Goal: Task Accomplishment & Management: Complete application form

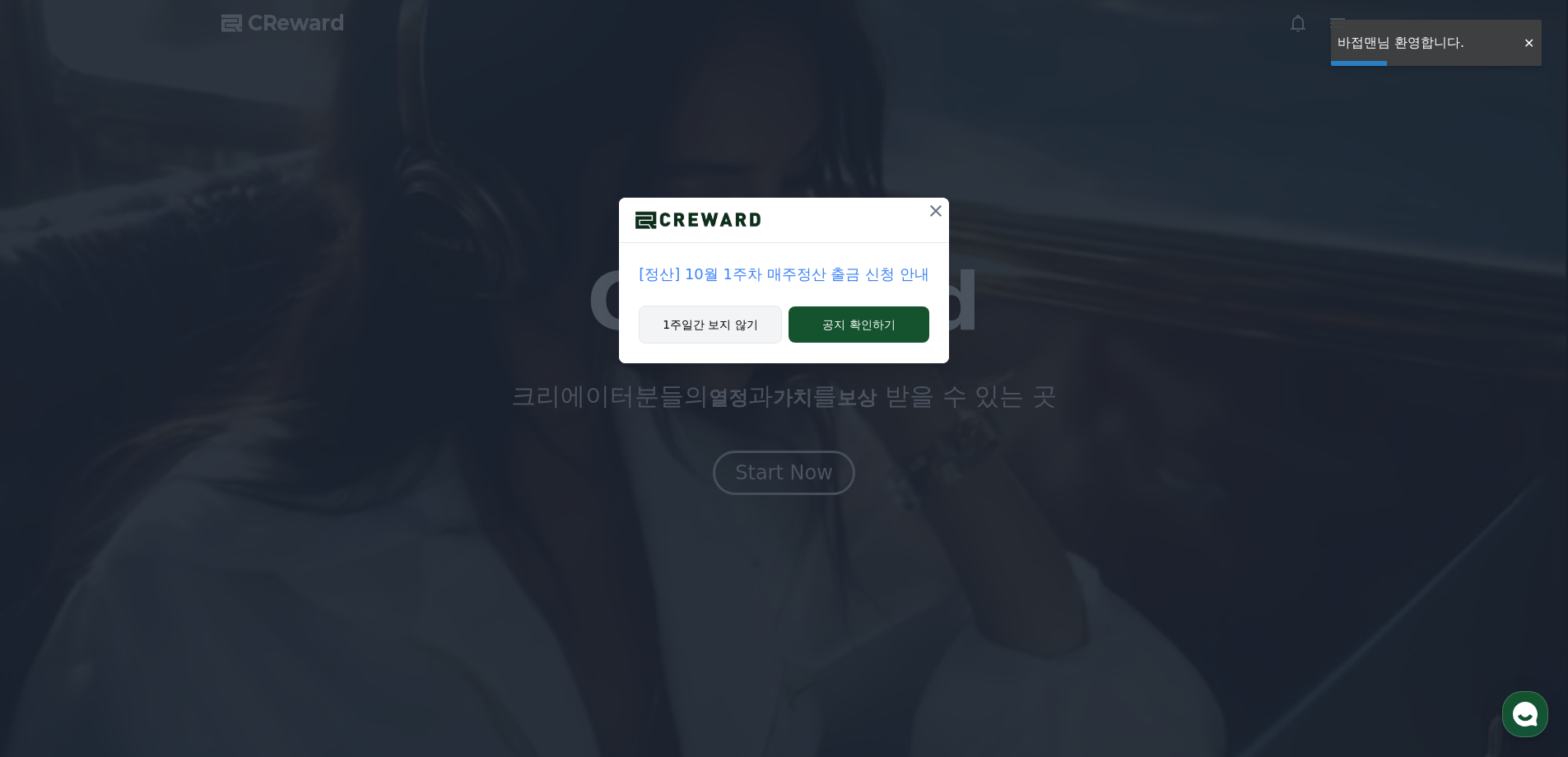
click at [745, 320] on button "1주일간 보지 않기" at bounding box center [710, 325] width 143 height 38
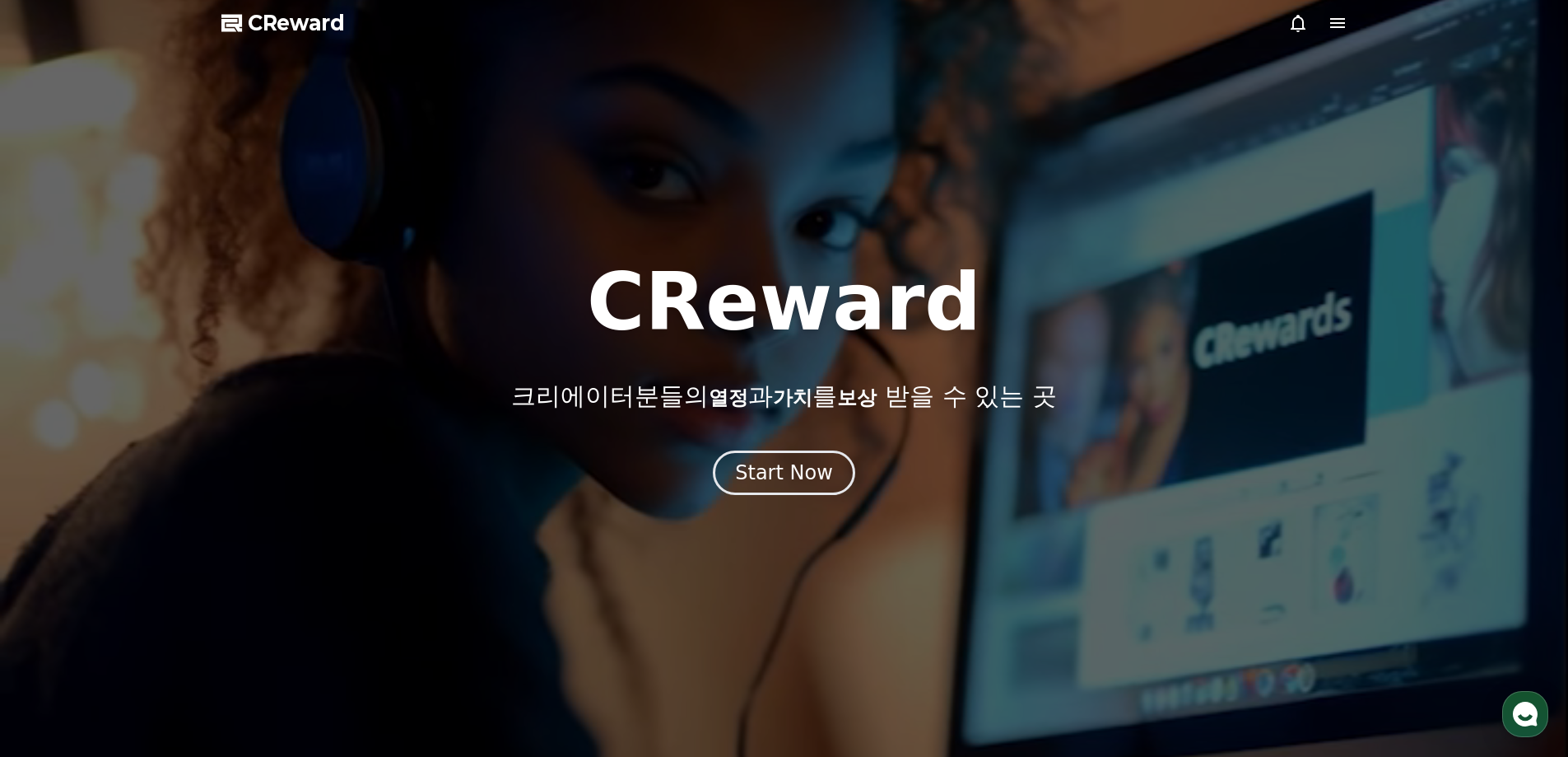
click at [1342, 30] on icon at bounding box center [1338, 23] width 20 height 20
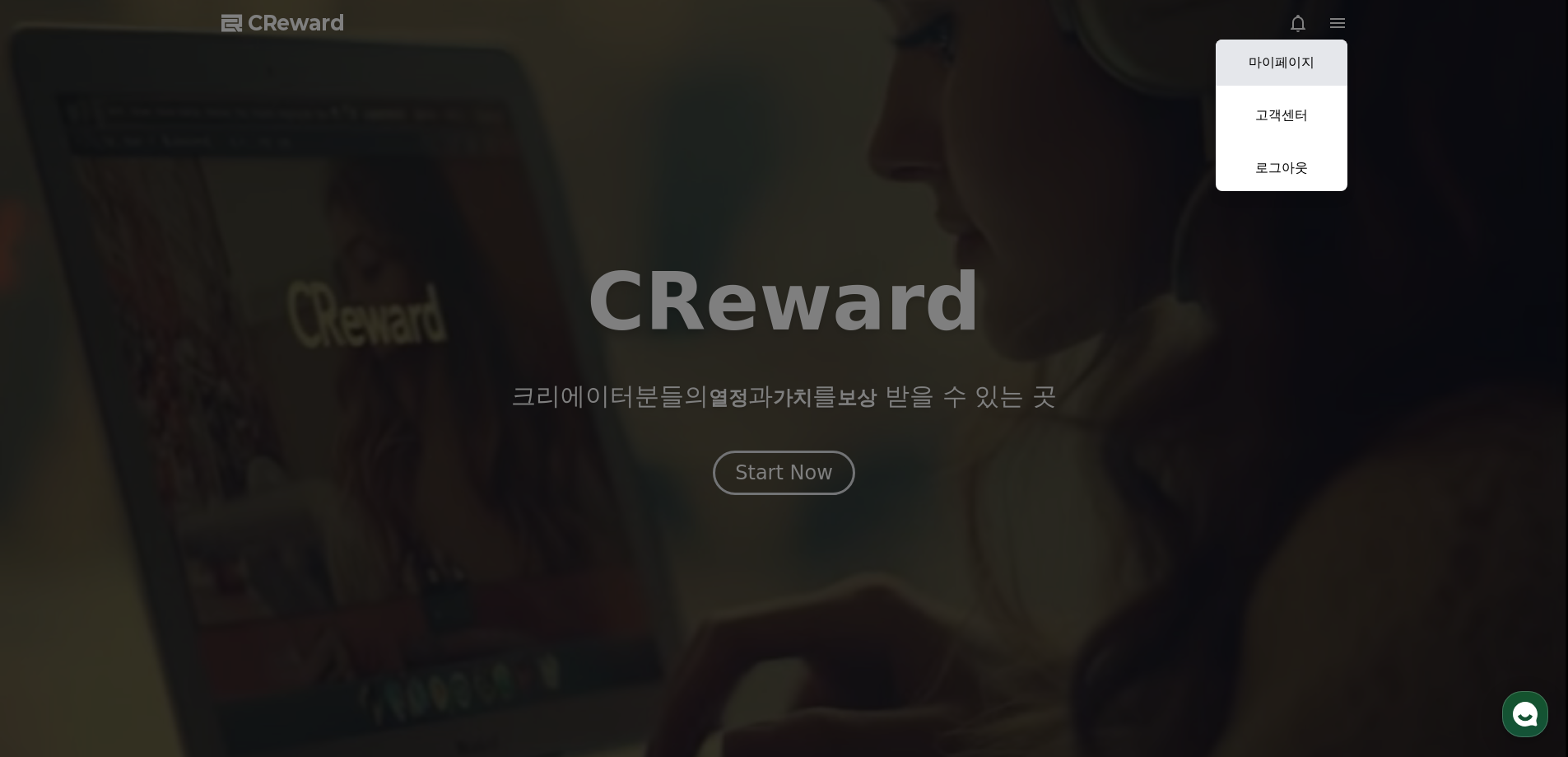
click at [1278, 63] on link "마이페이지" at bounding box center [1281, 63] width 132 height 46
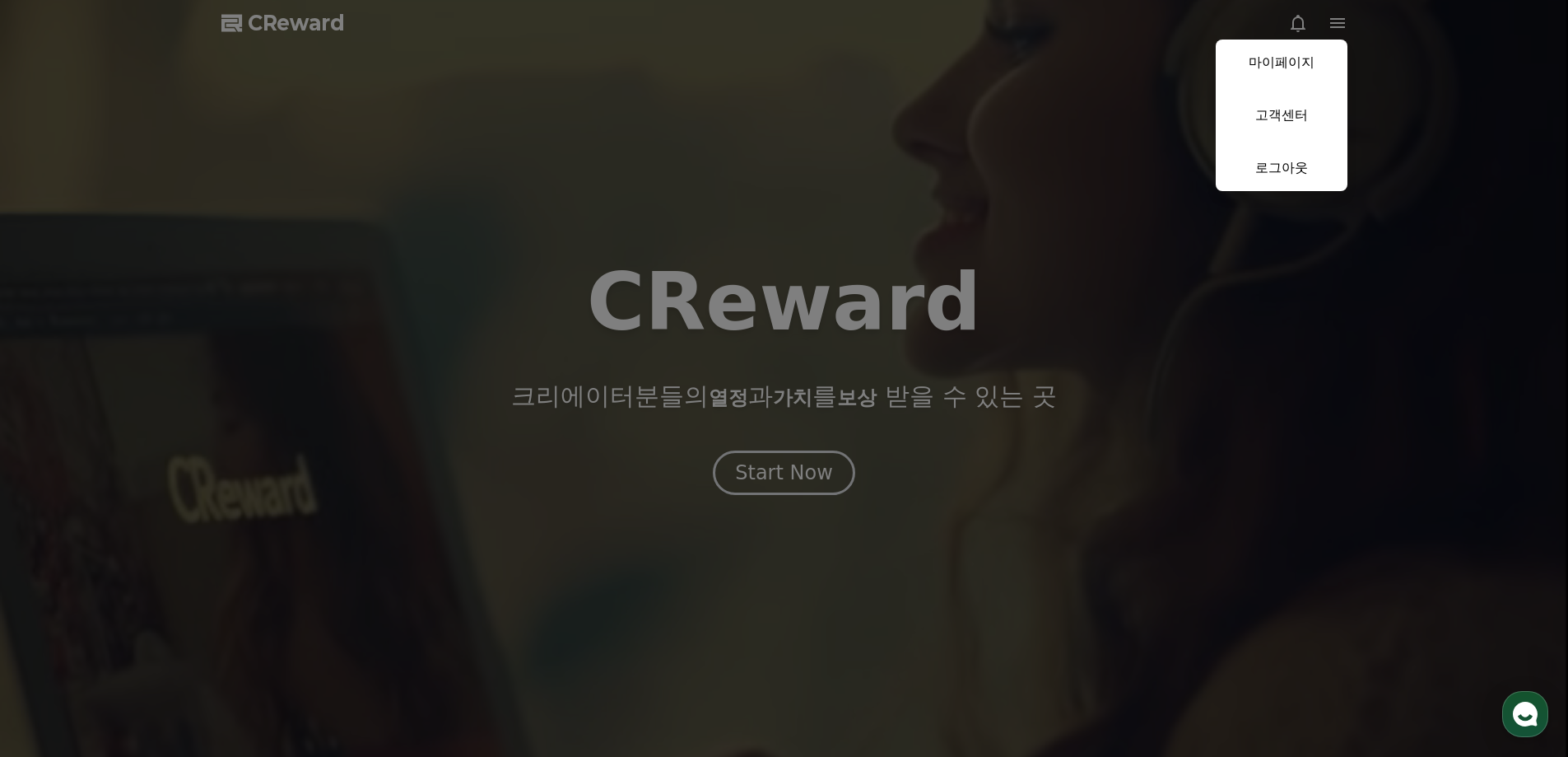
select select "**********"
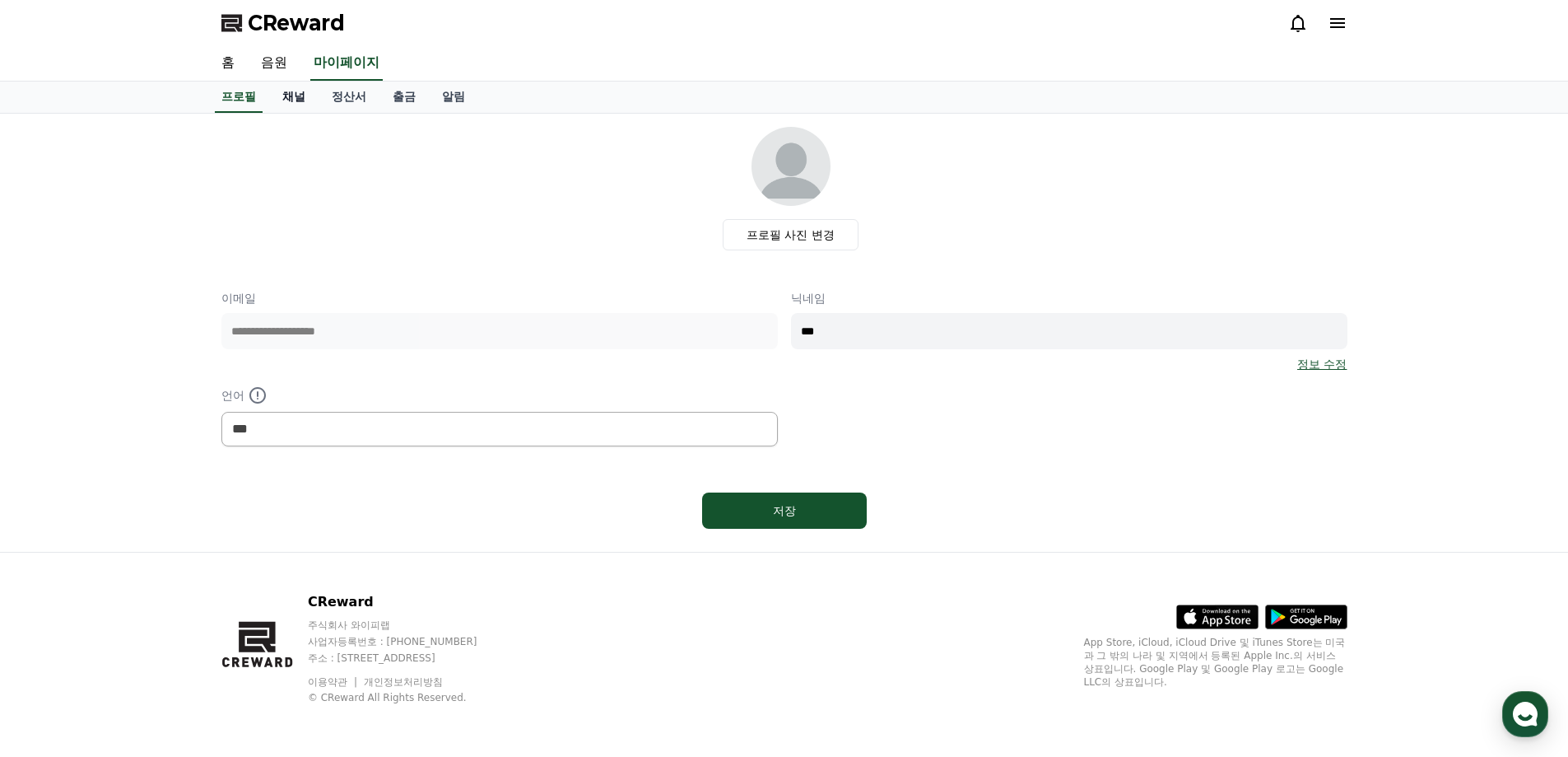
click at [301, 99] on link "채널" at bounding box center [294, 97] width 49 height 31
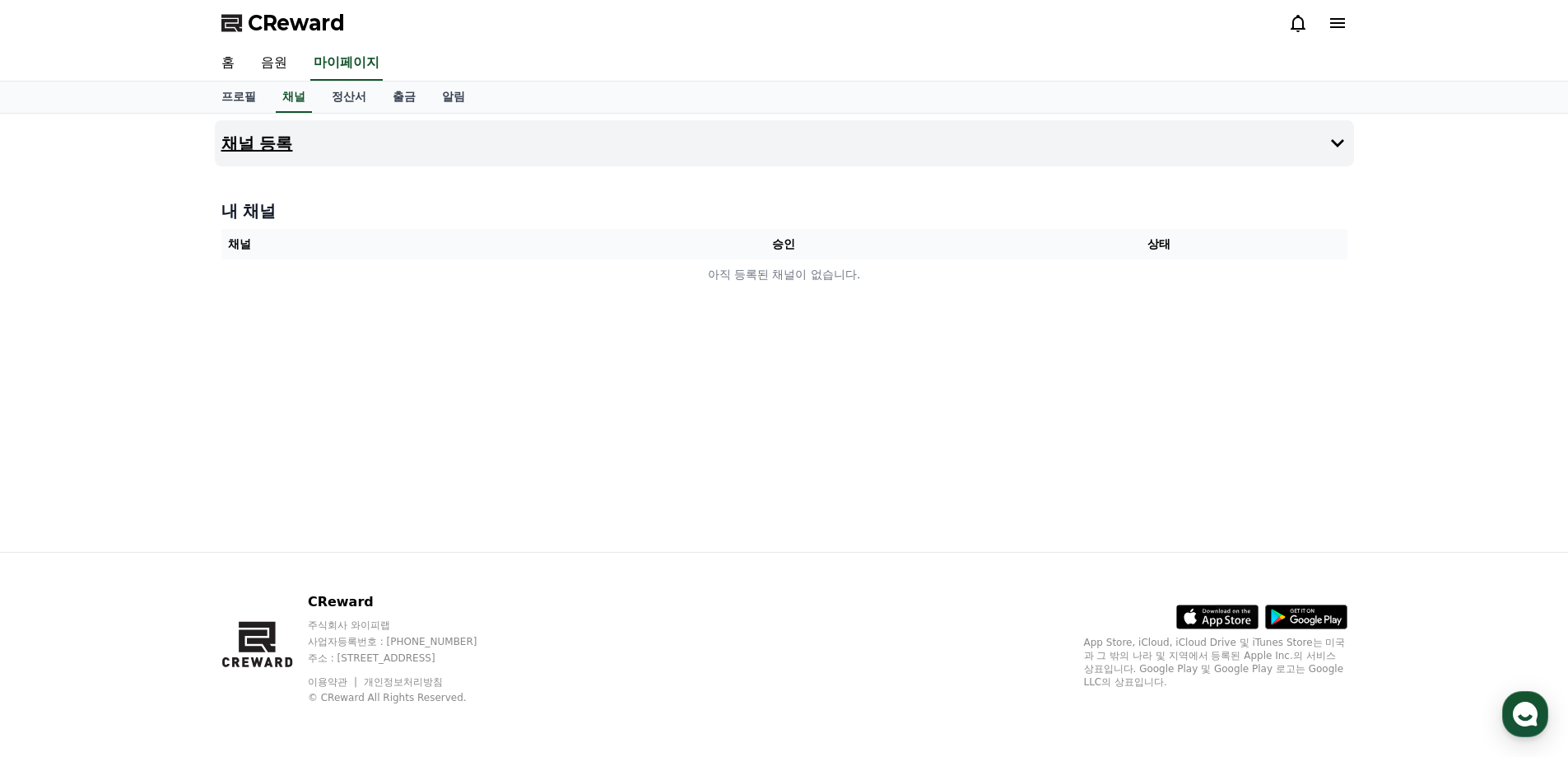
click at [375, 142] on button "채널 등록" at bounding box center [784, 143] width 1139 height 46
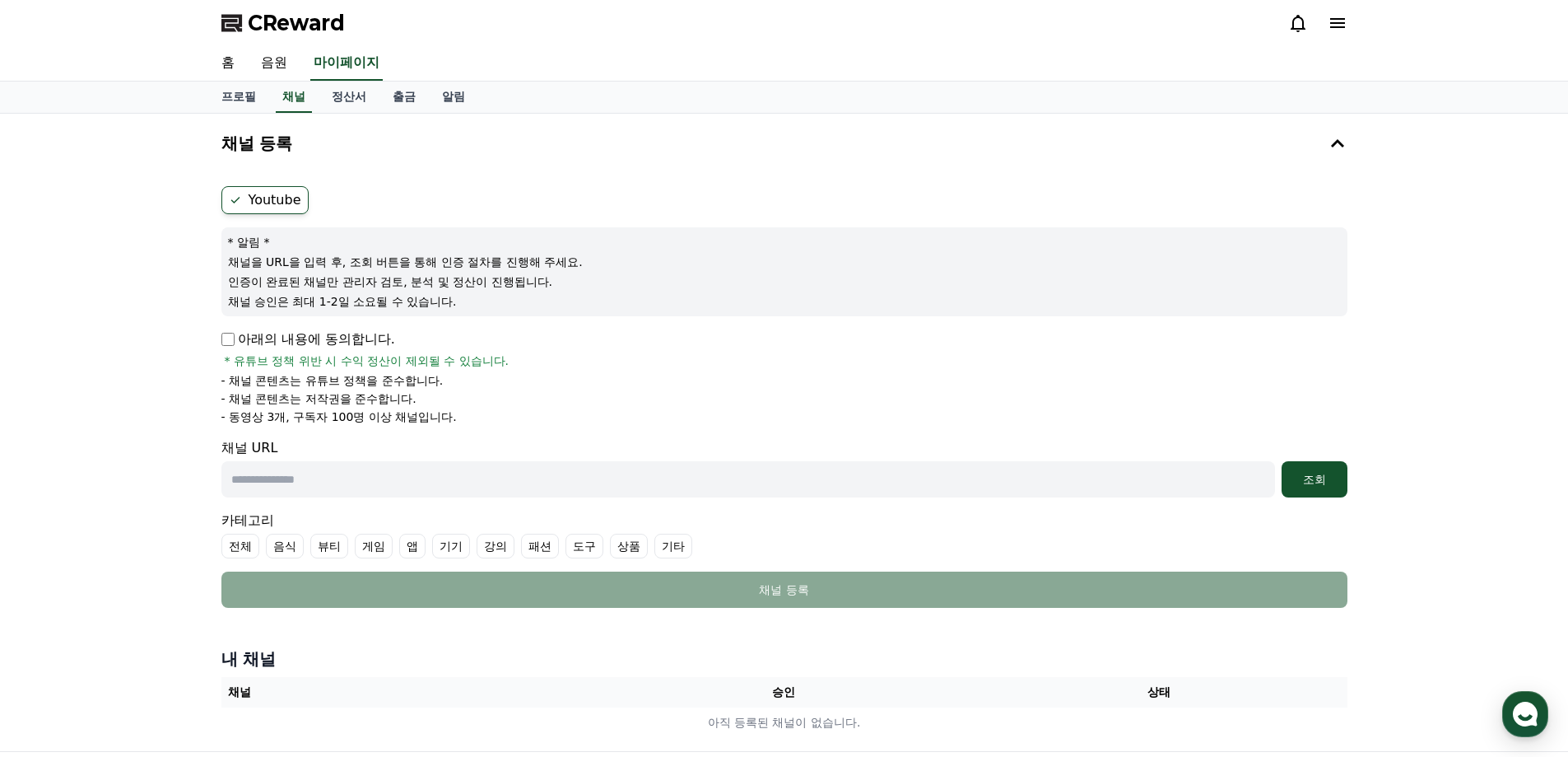
drag, startPoint x: 293, startPoint y: 441, endPoint x: 294, endPoint y: 484, distance: 43.0
click at [293, 449] on div "채널 URL 조회" at bounding box center [784, 468] width 1126 height 60
click at [294, 484] on input "text" at bounding box center [748, 479] width 1054 height 36
paste input "**********"
type input "**********"
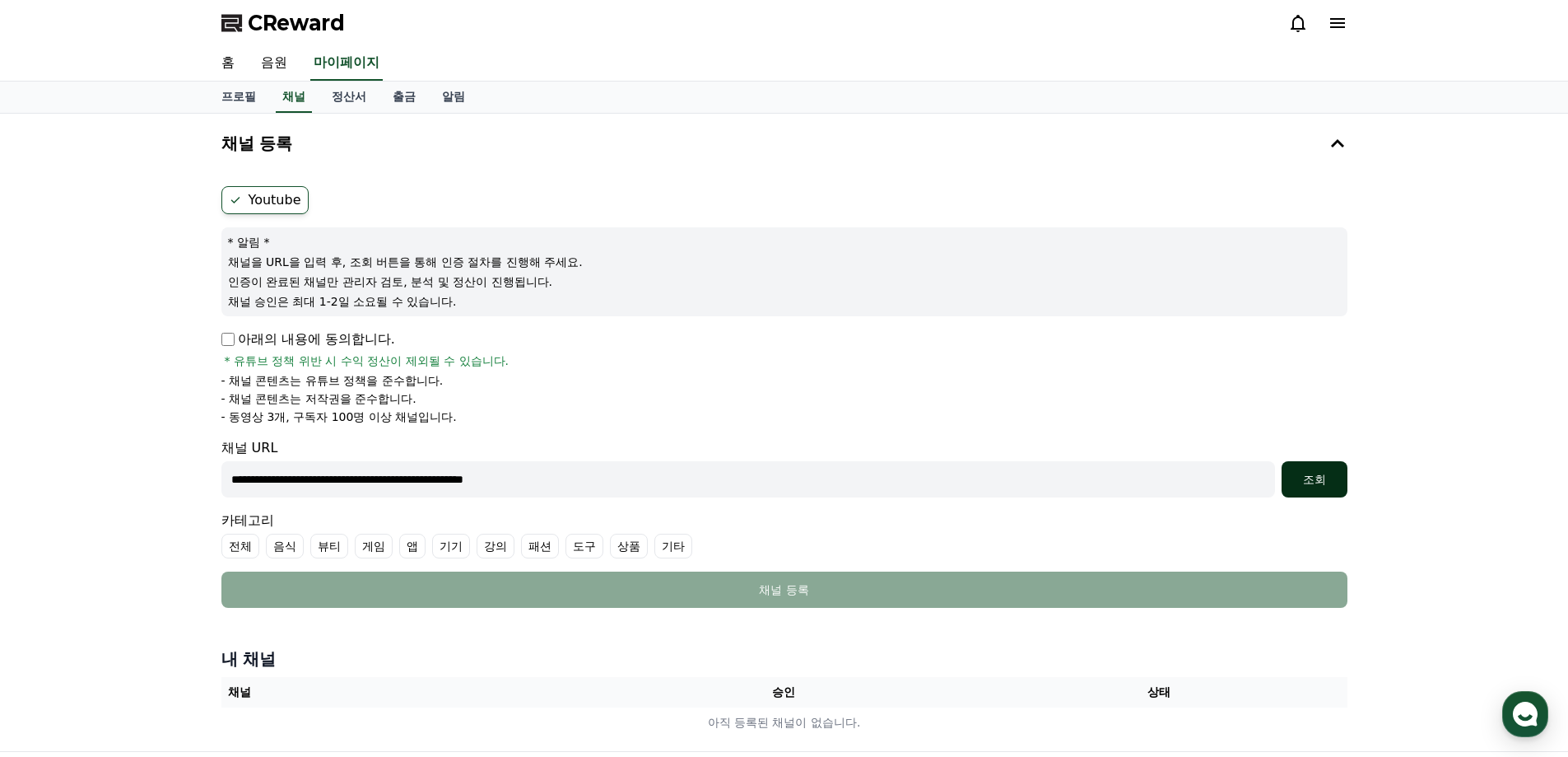
click at [1322, 484] on div "조회" at bounding box center [1315, 478] width 53 height 16
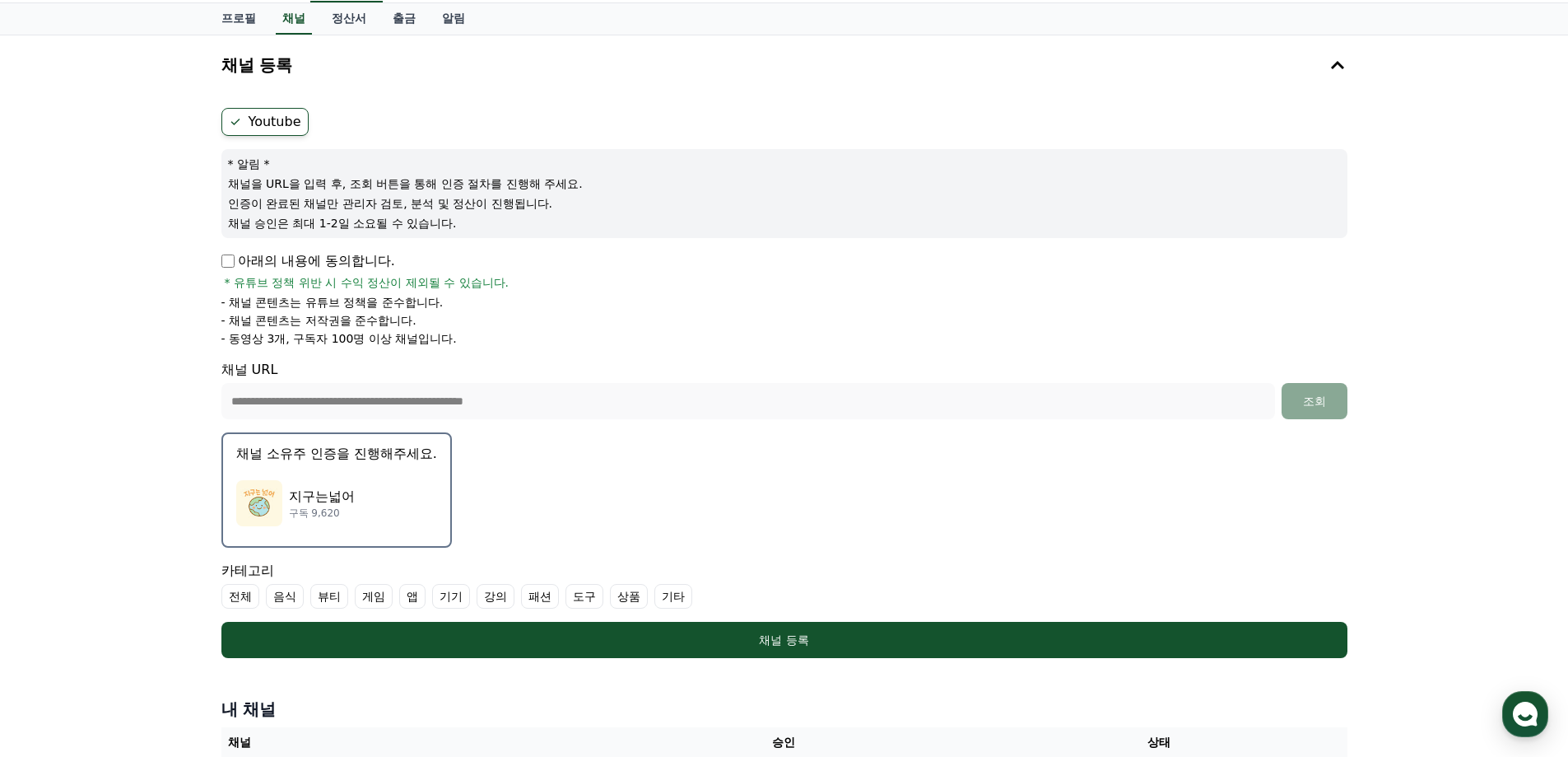
scroll to position [82, 0]
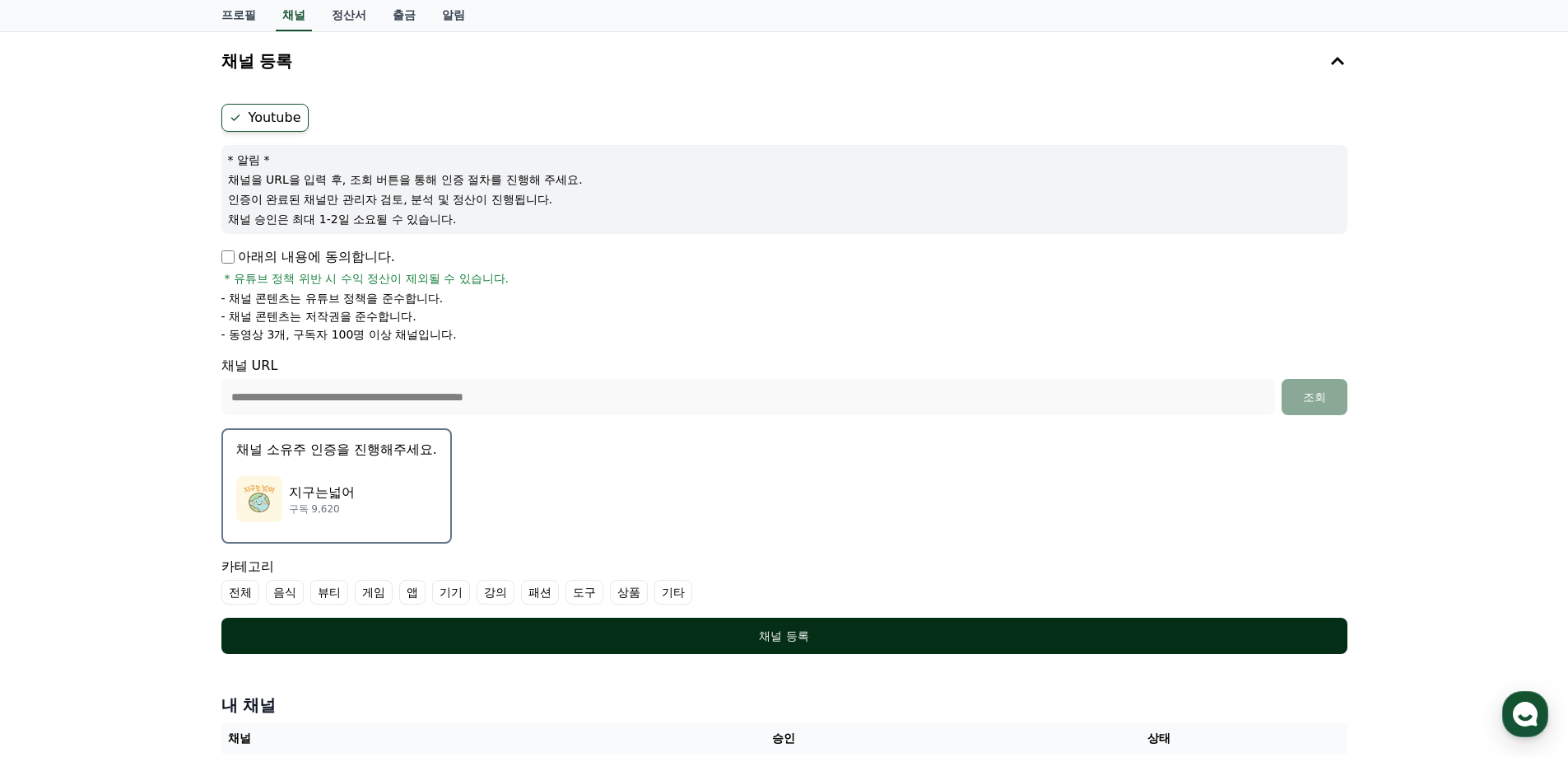
click at [668, 638] on div "채널 등록" at bounding box center [785, 636] width 1060 height 16
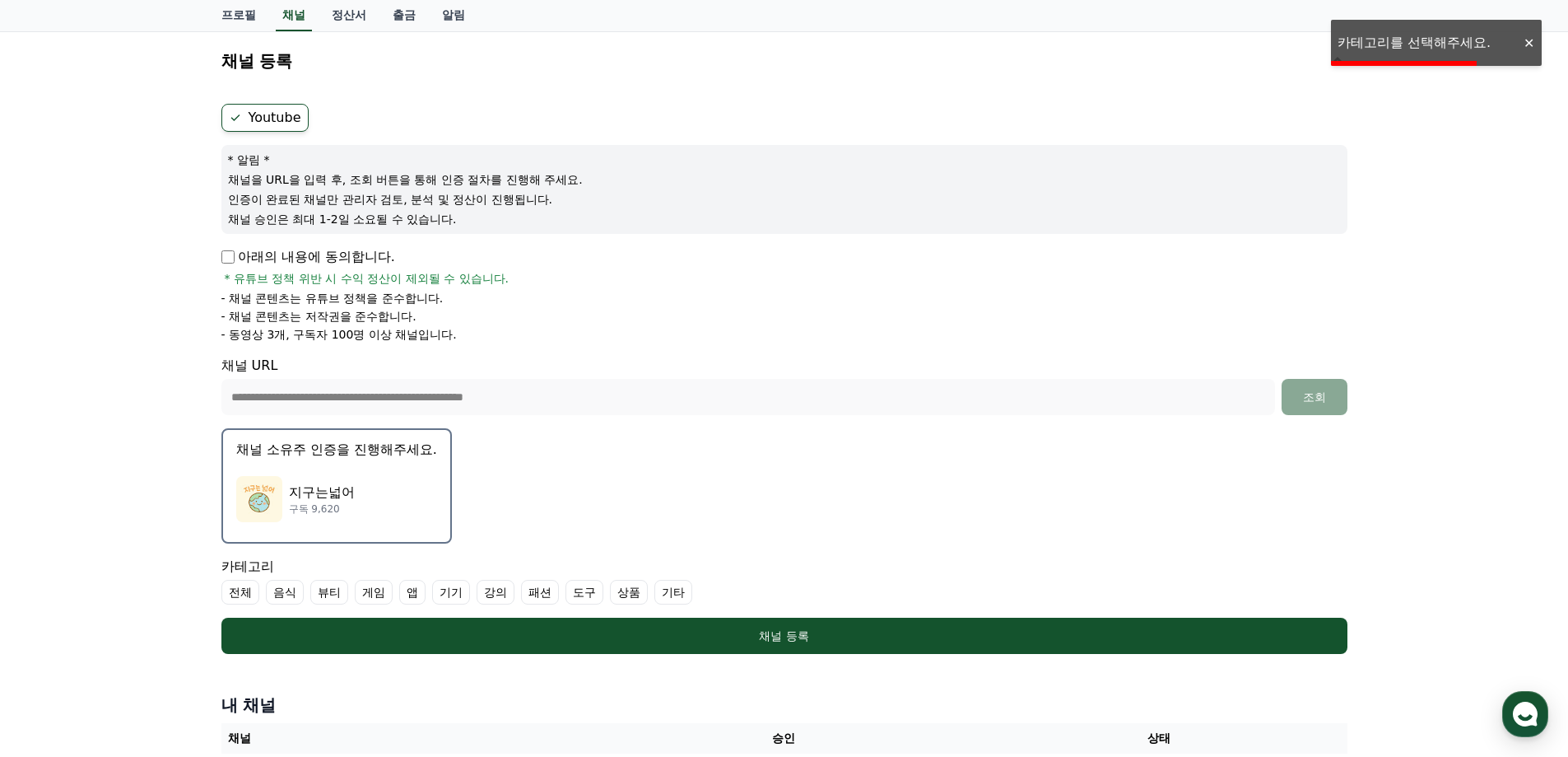
click at [223, 589] on label "전체" at bounding box center [241, 592] width 38 height 25
click at [688, 598] on label "기타" at bounding box center [693, 592] width 38 height 25
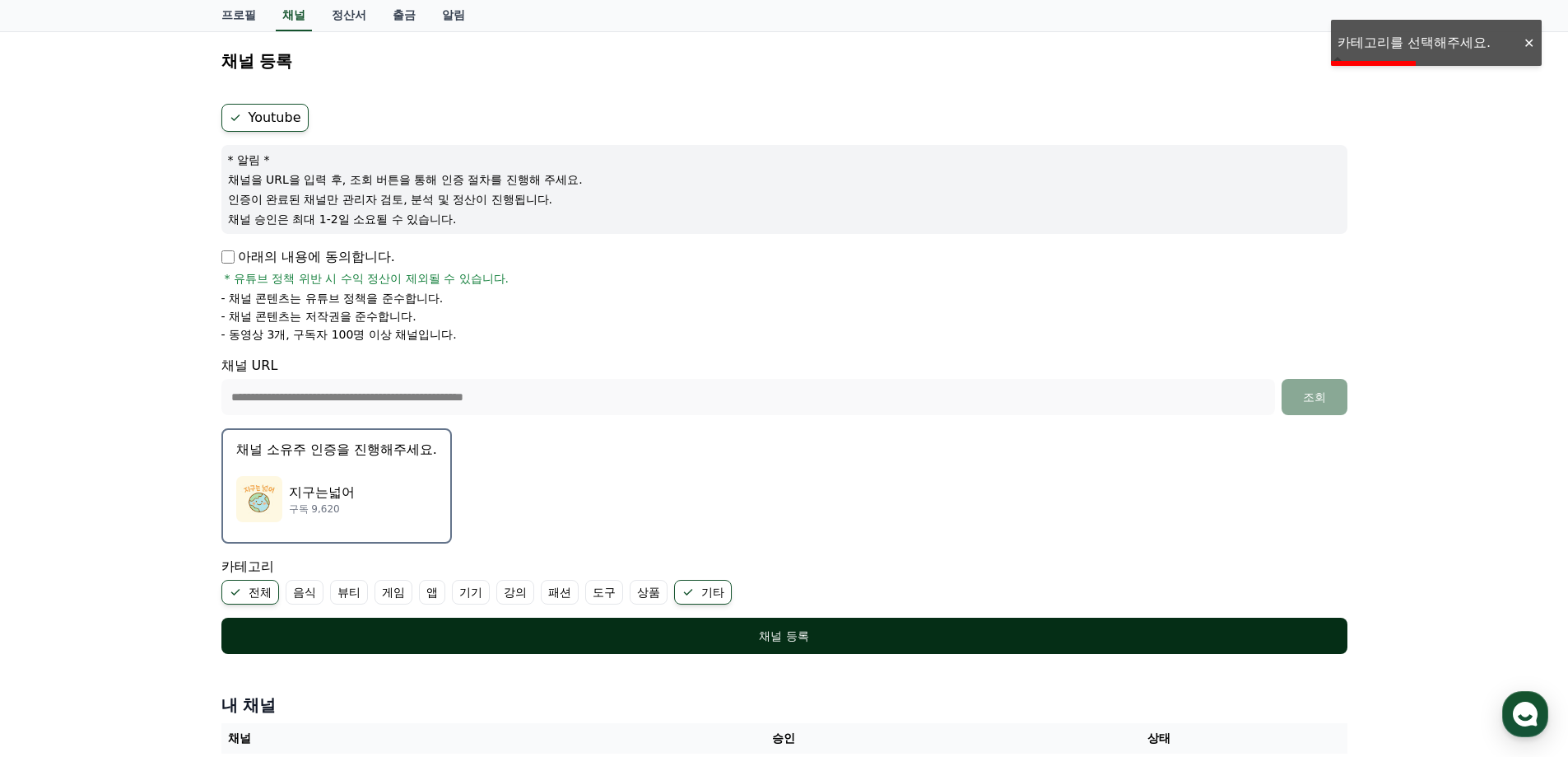
click at [699, 630] on div "채널 등록" at bounding box center [785, 636] width 1060 height 16
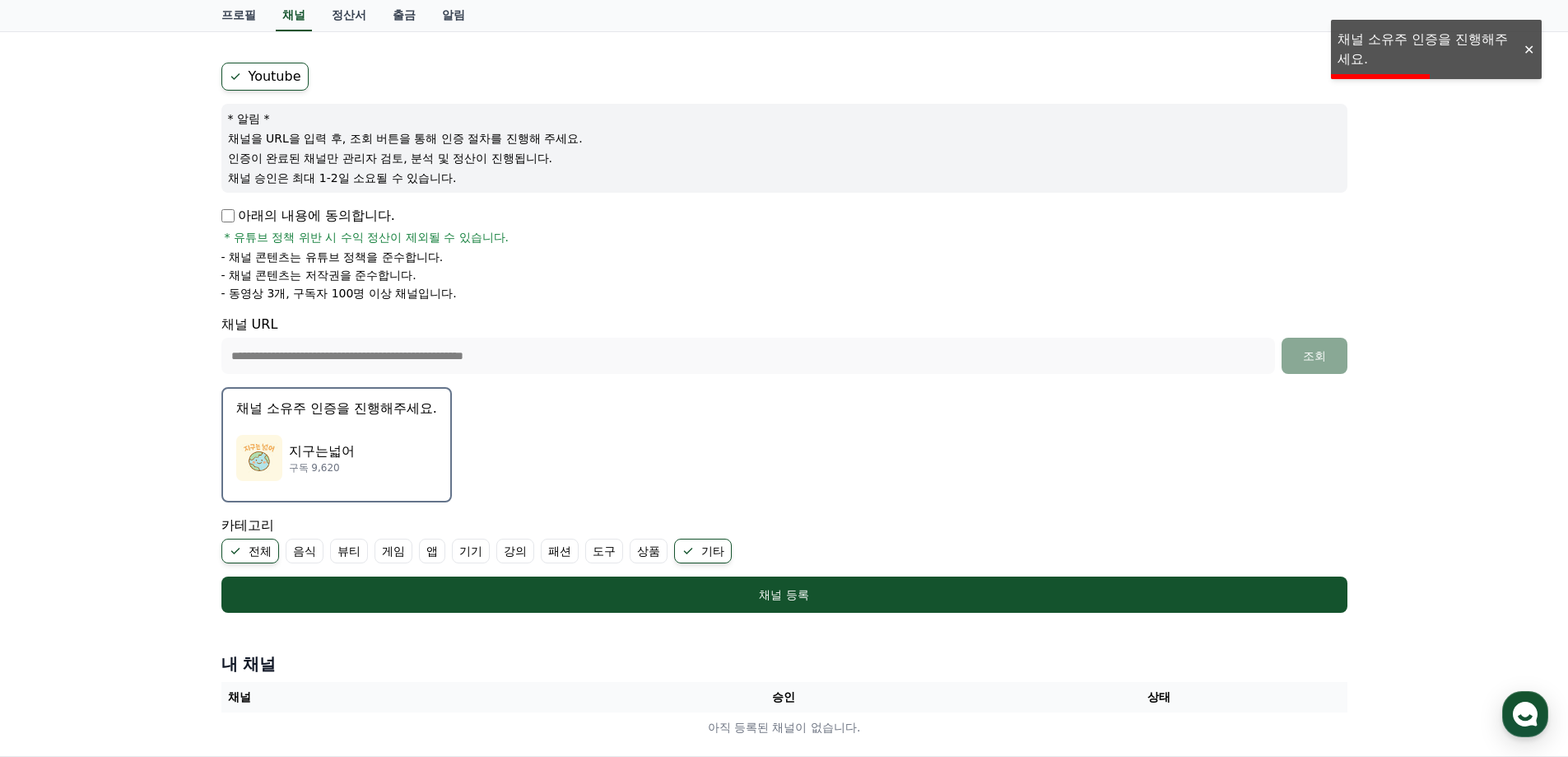
scroll to position [328, 0]
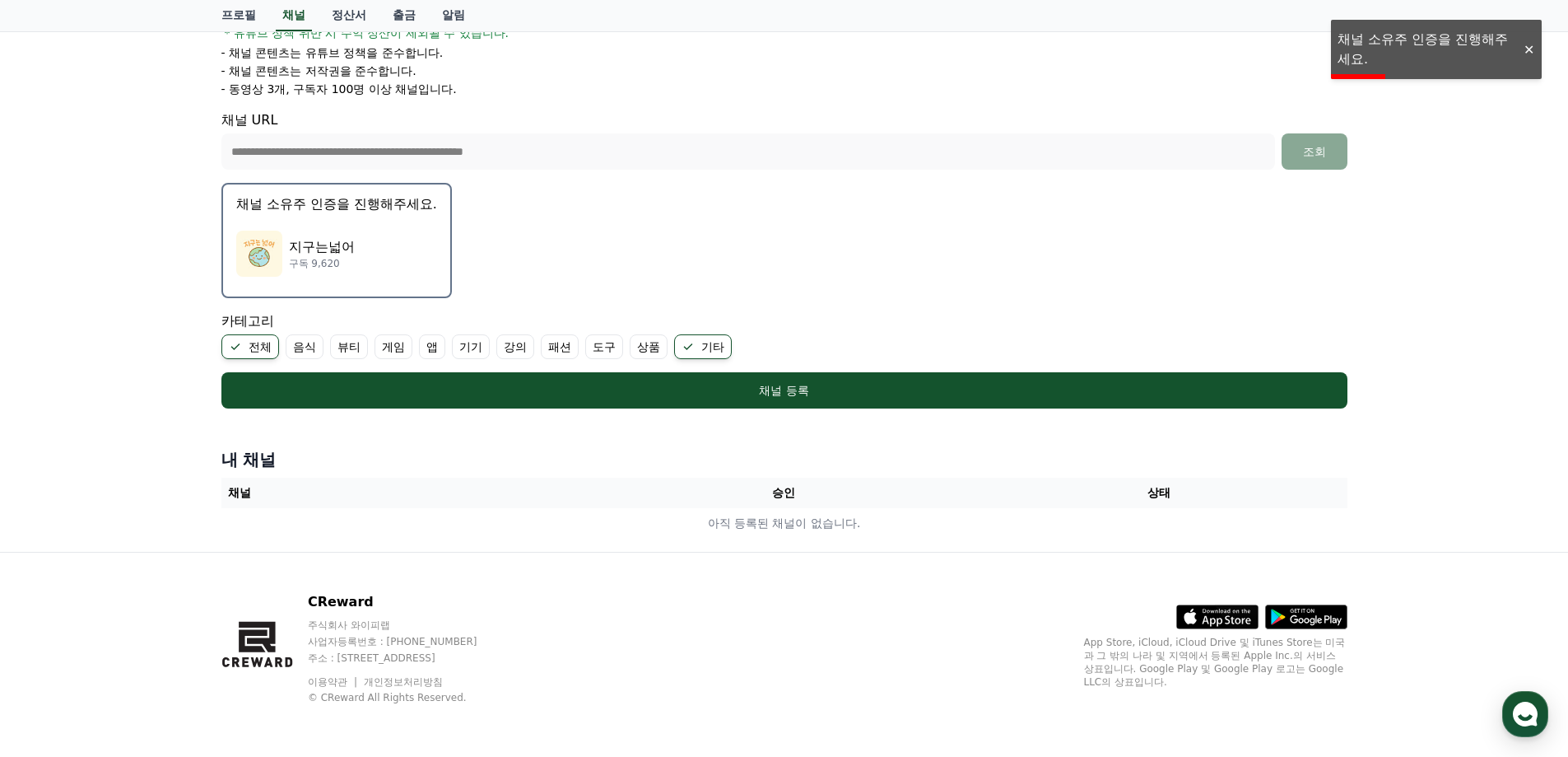
select select "**********"
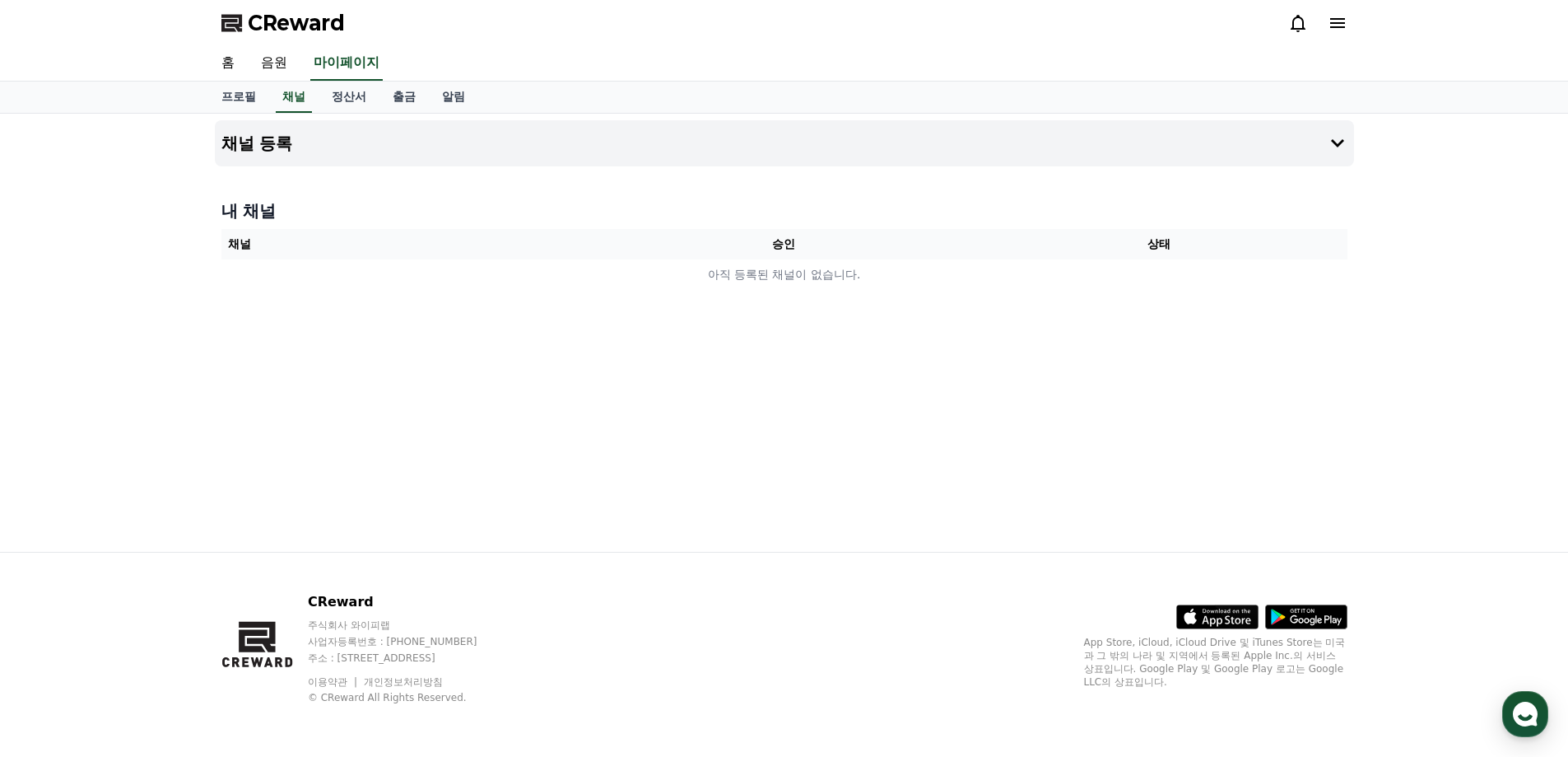
click at [551, 259] on th "채널" at bounding box center [409, 244] width 375 height 30
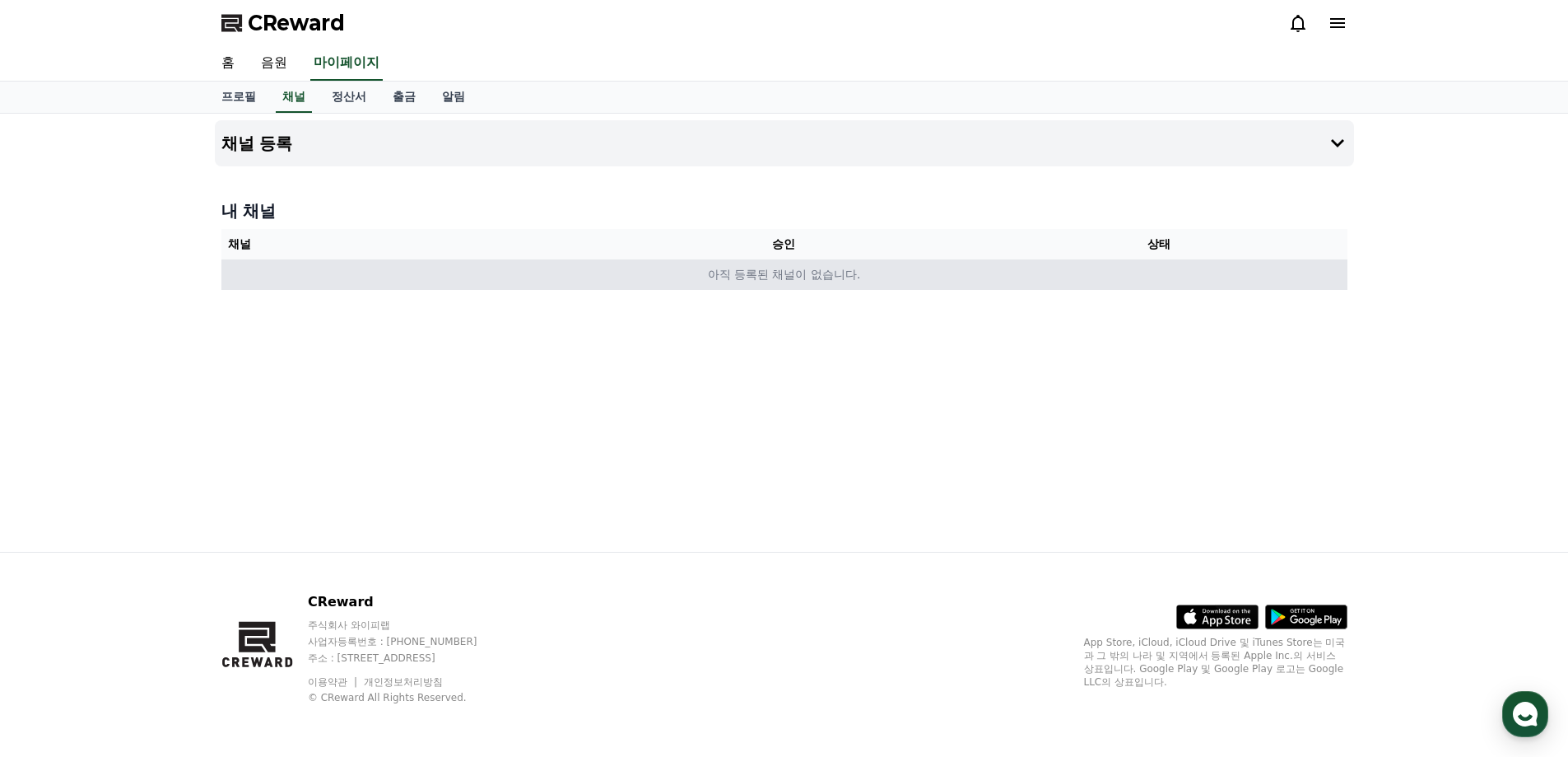
click at [556, 266] on td "아직 등록된 채널이 없습니다." at bounding box center [784, 275] width 1126 height 30
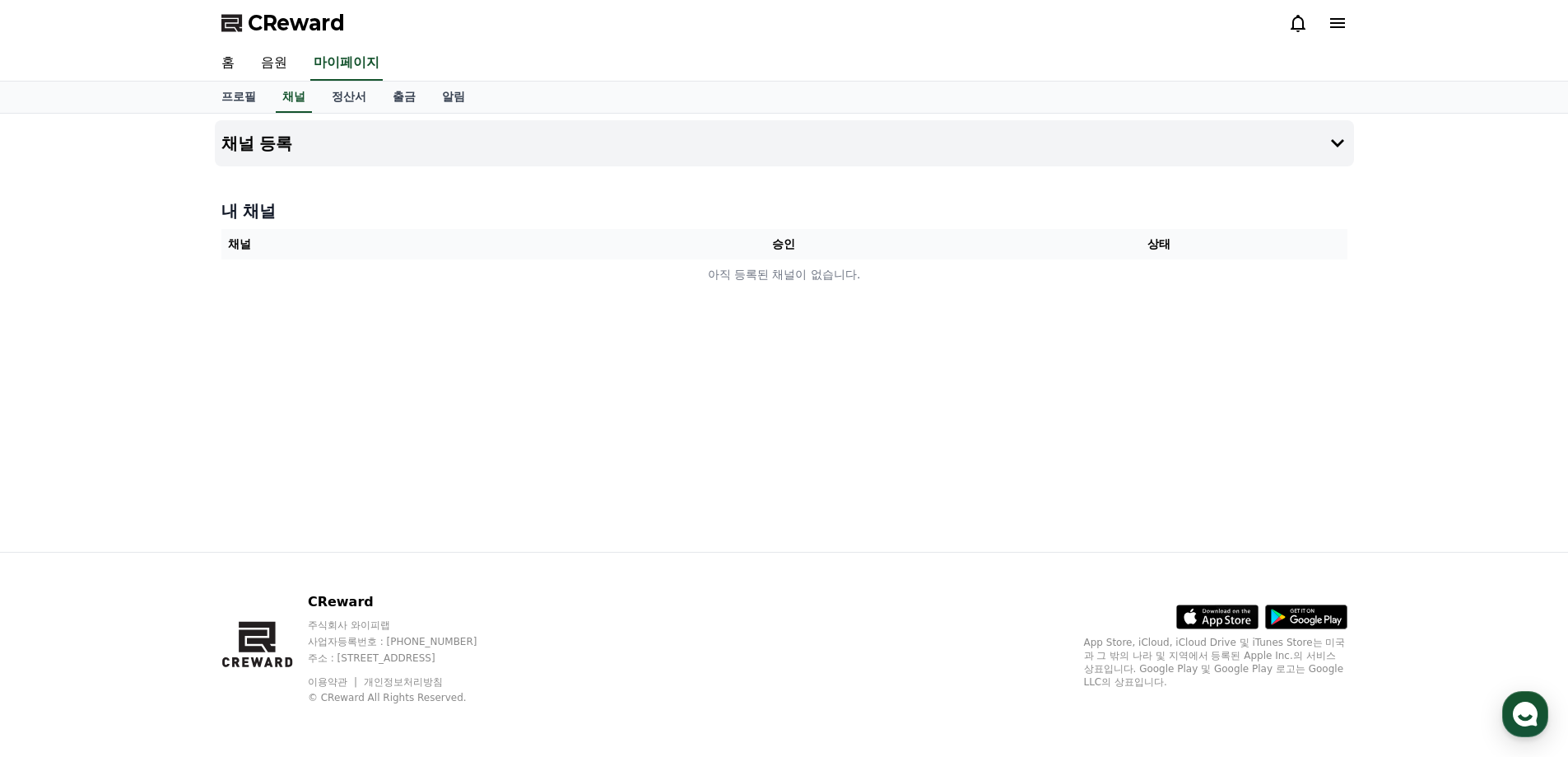
click at [708, 254] on th "승인" at bounding box center [784, 244] width 375 height 30
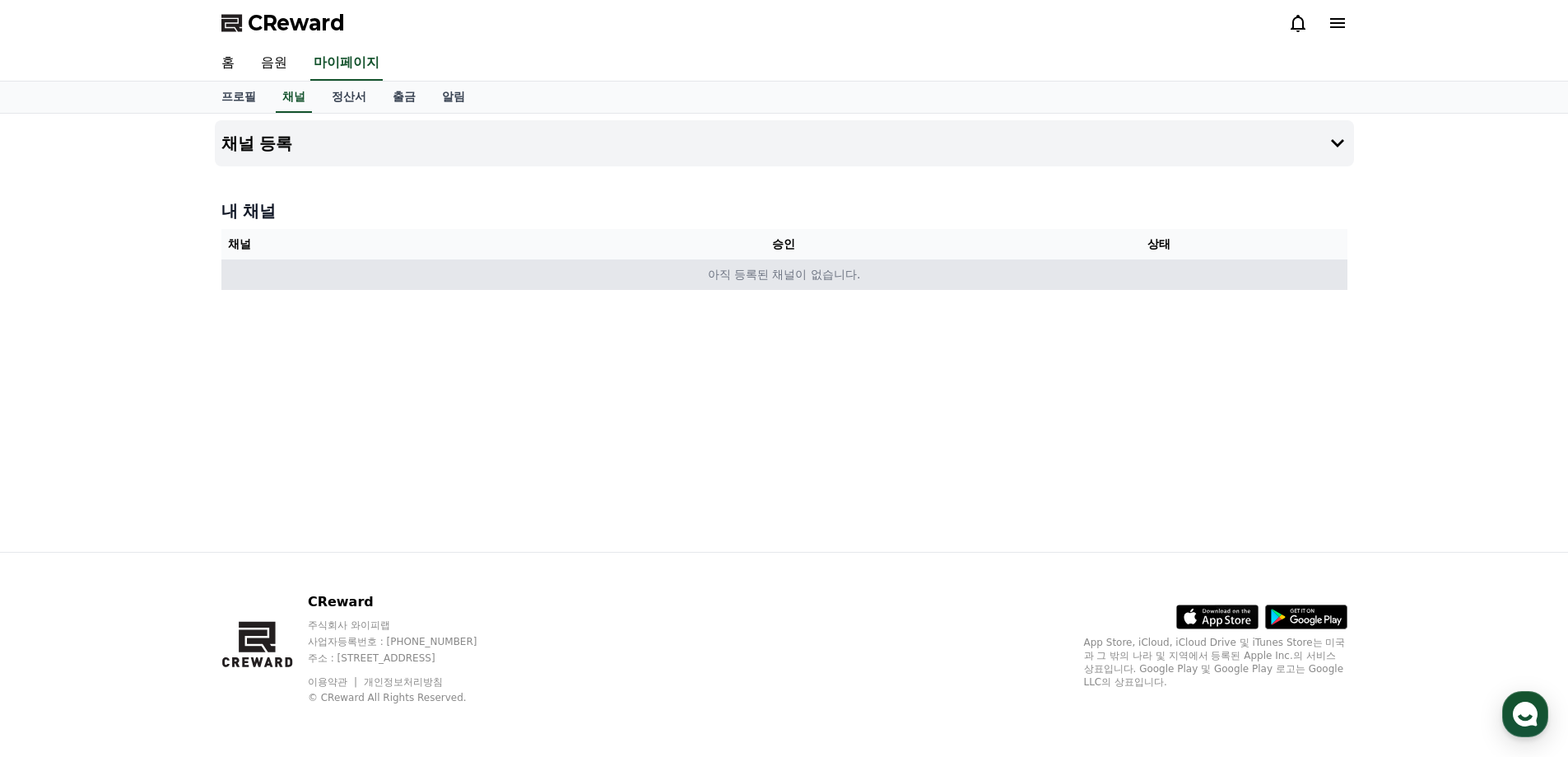
drag, startPoint x: 728, startPoint y: 280, endPoint x: 756, endPoint y: 148, distance: 134.9
click at [729, 280] on td "아직 등록된 채널이 없습니다." at bounding box center [784, 275] width 1126 height 30
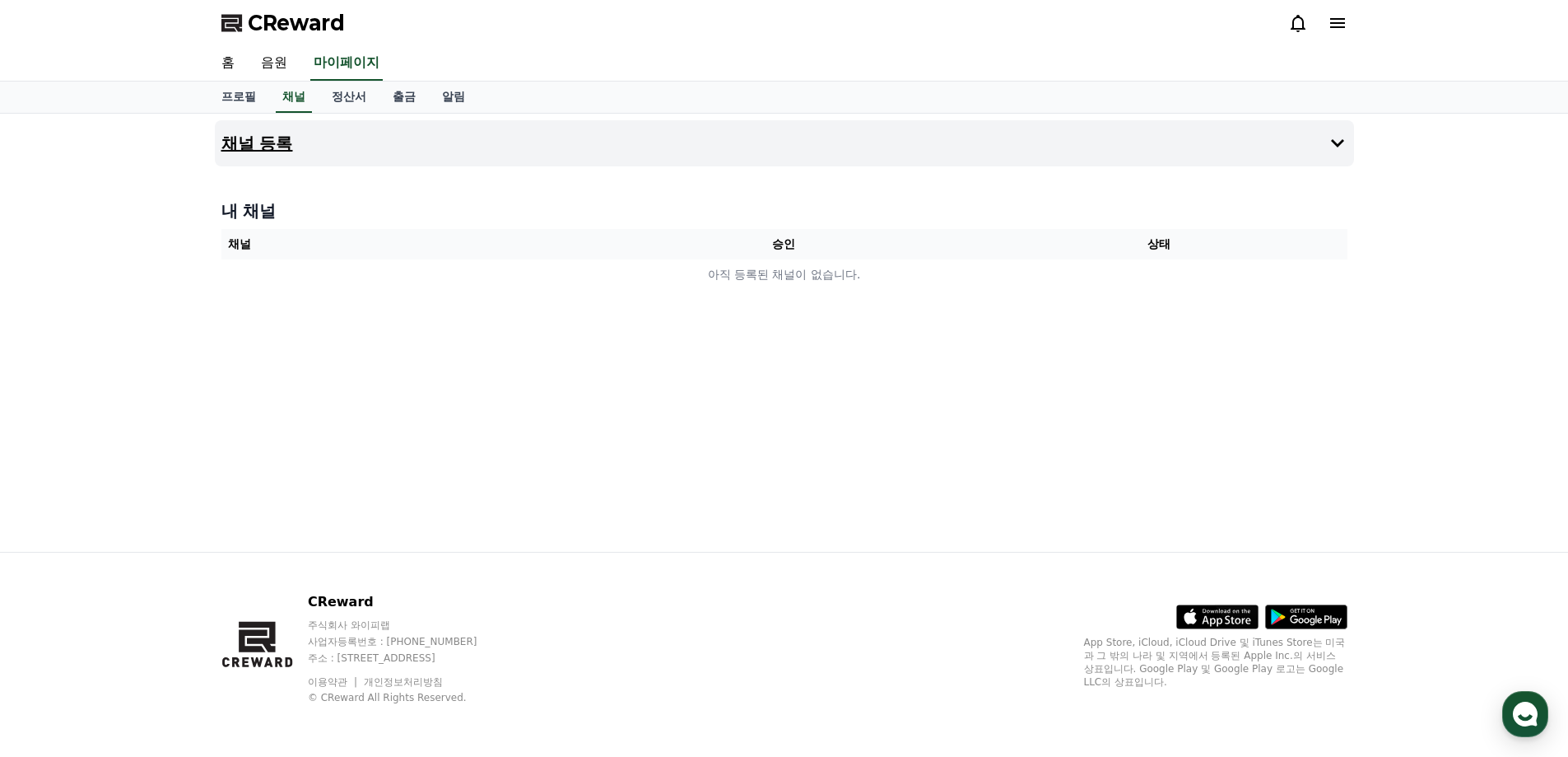
click at [756, 148] on button "채널 등록" at bounding box center [784, 143] width 1139 height 46
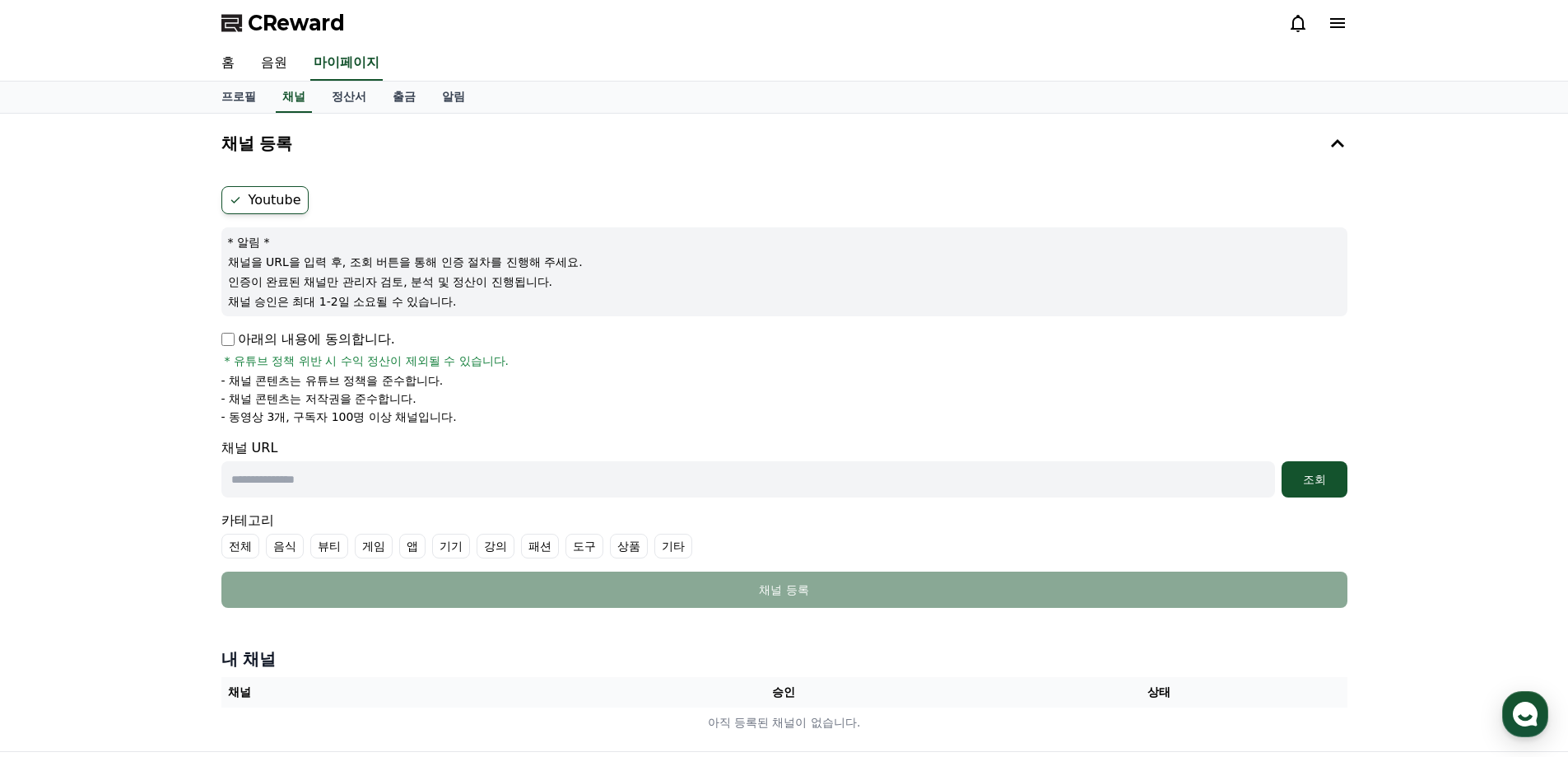
click at [375, 478] on input "text" at bounding box center [748, 479] width 1054 height 36
paste input "**********"
type input "**********"
click at [283, 350] on div "아래의 내용에 동의합니다. * 유튜브 정책 위반 시 수익 정산이 제외될 수 있습니다." at bounding box center [784, 350] width 1126 height 40
click at [265, 332] on p "아래의 내용에 동의합니다." at bounding box center [308, 339] width 173 height 20
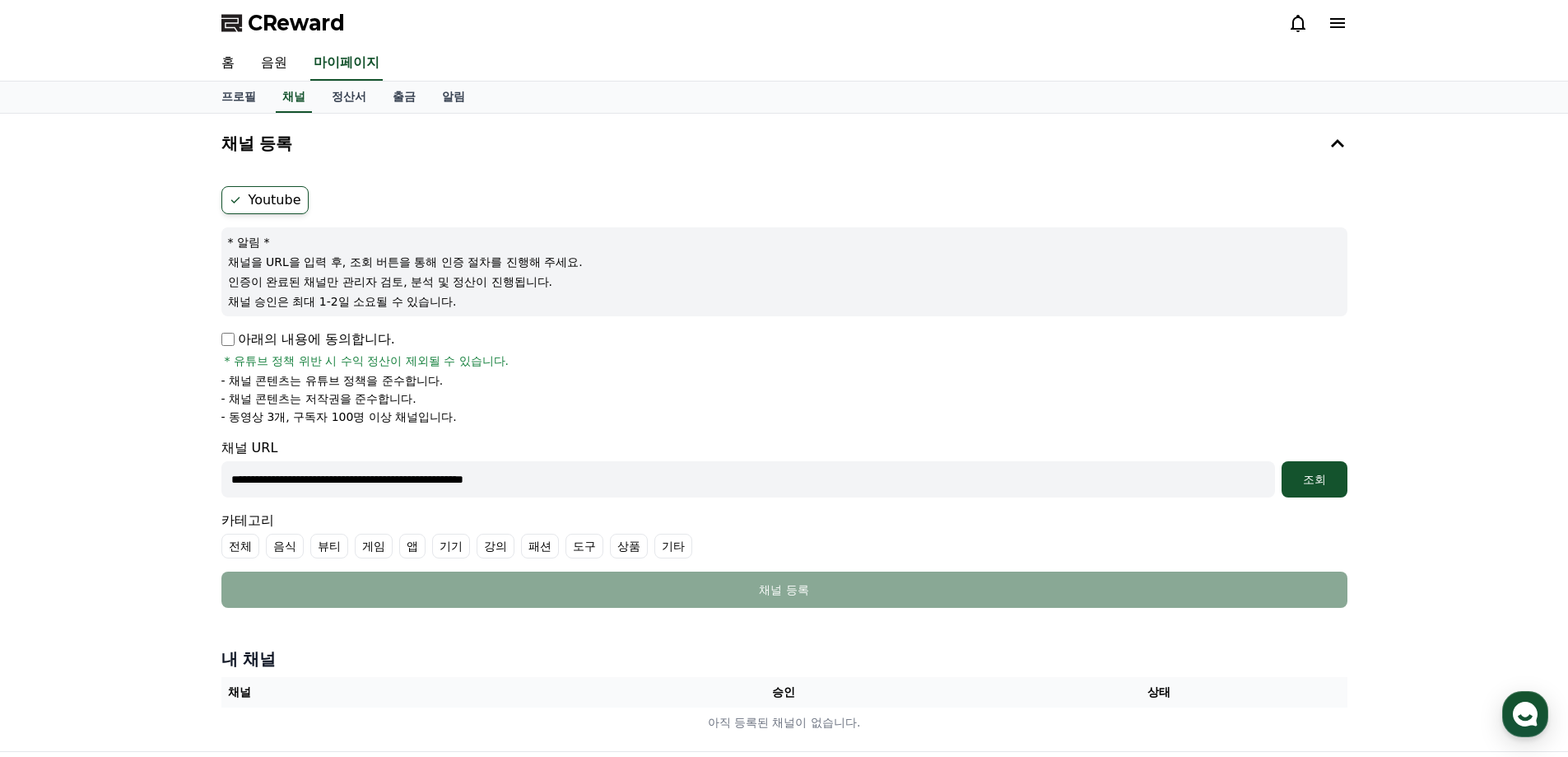
click at [240, 339] on p "아래의 내용에 동의합니다." at bounding box center [308, 339] width 173 height 20
click at [236, 338] on p "아래의 내용에 동의합니다." at bounding box center [308, 339] width 173 height 20
click at [1322, 483] on div "조회" at bounding box center [1315, 478] width 53 height 16
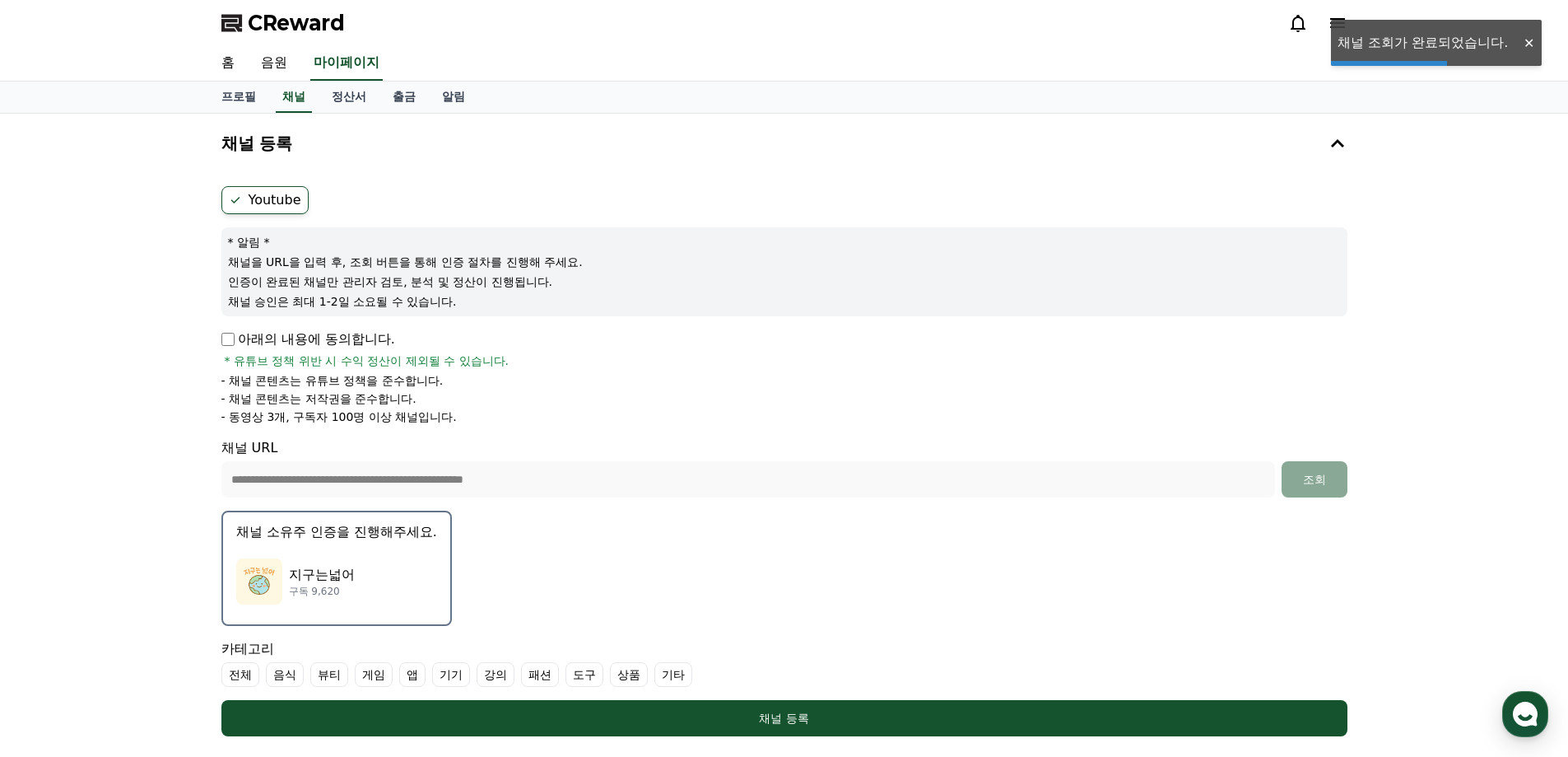
click at [674, 673] on label "기타" at bounding box center [673, 675] width 38 height 25
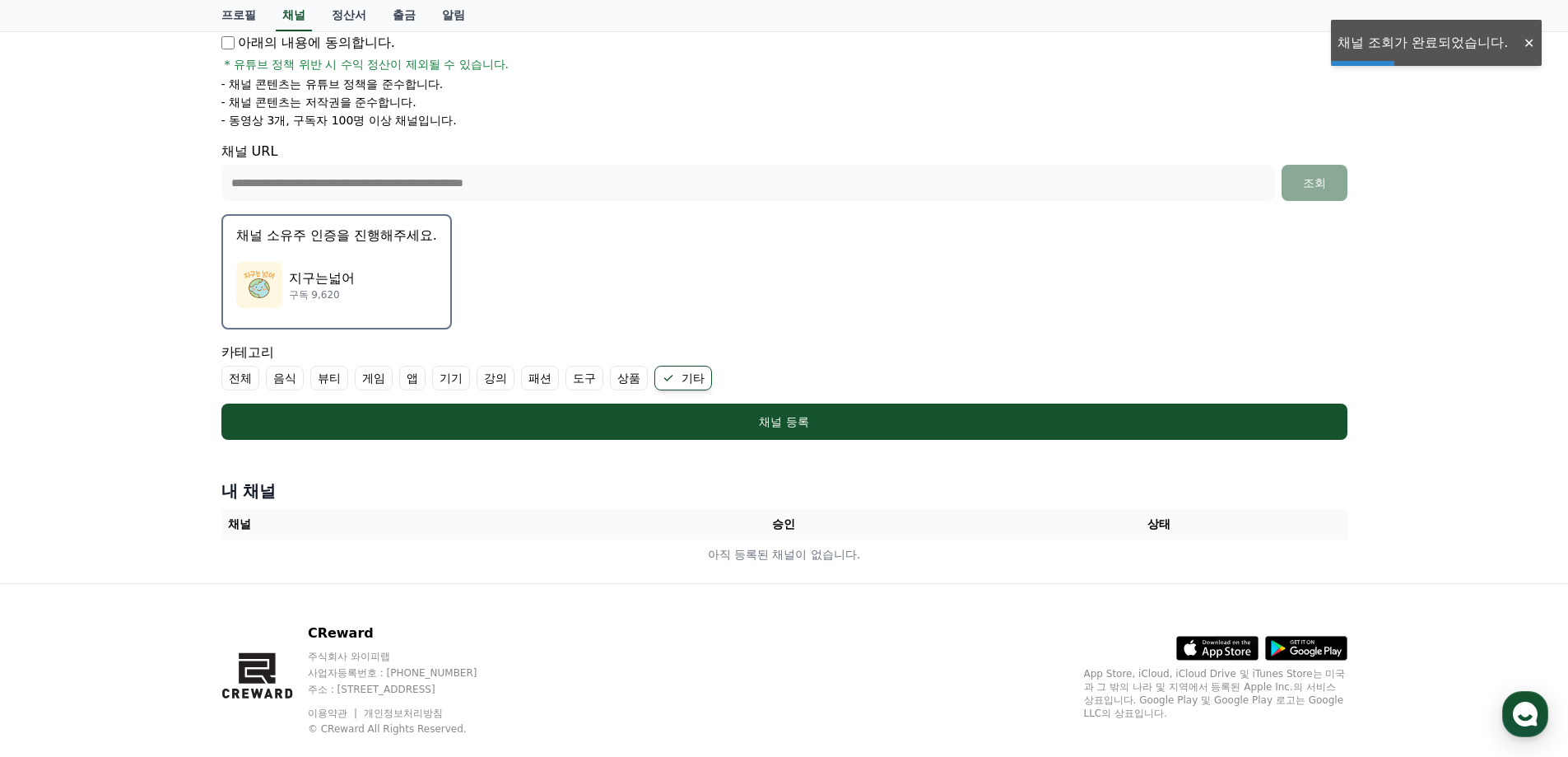
scroll to position [328, 0]
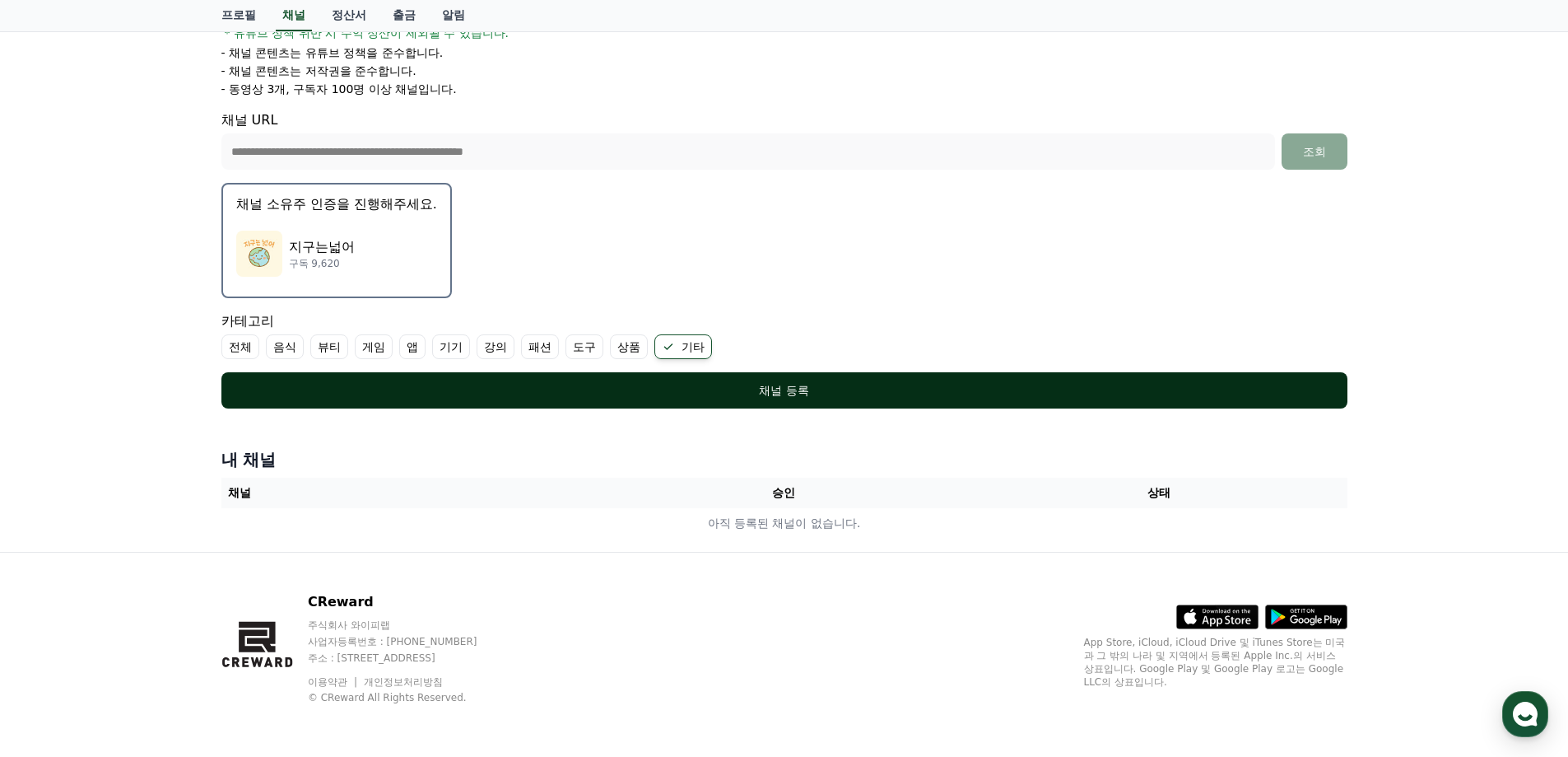
click at [798, 385] on div "채널 등록" at bounding box center [785, 389] width 1060 height 16
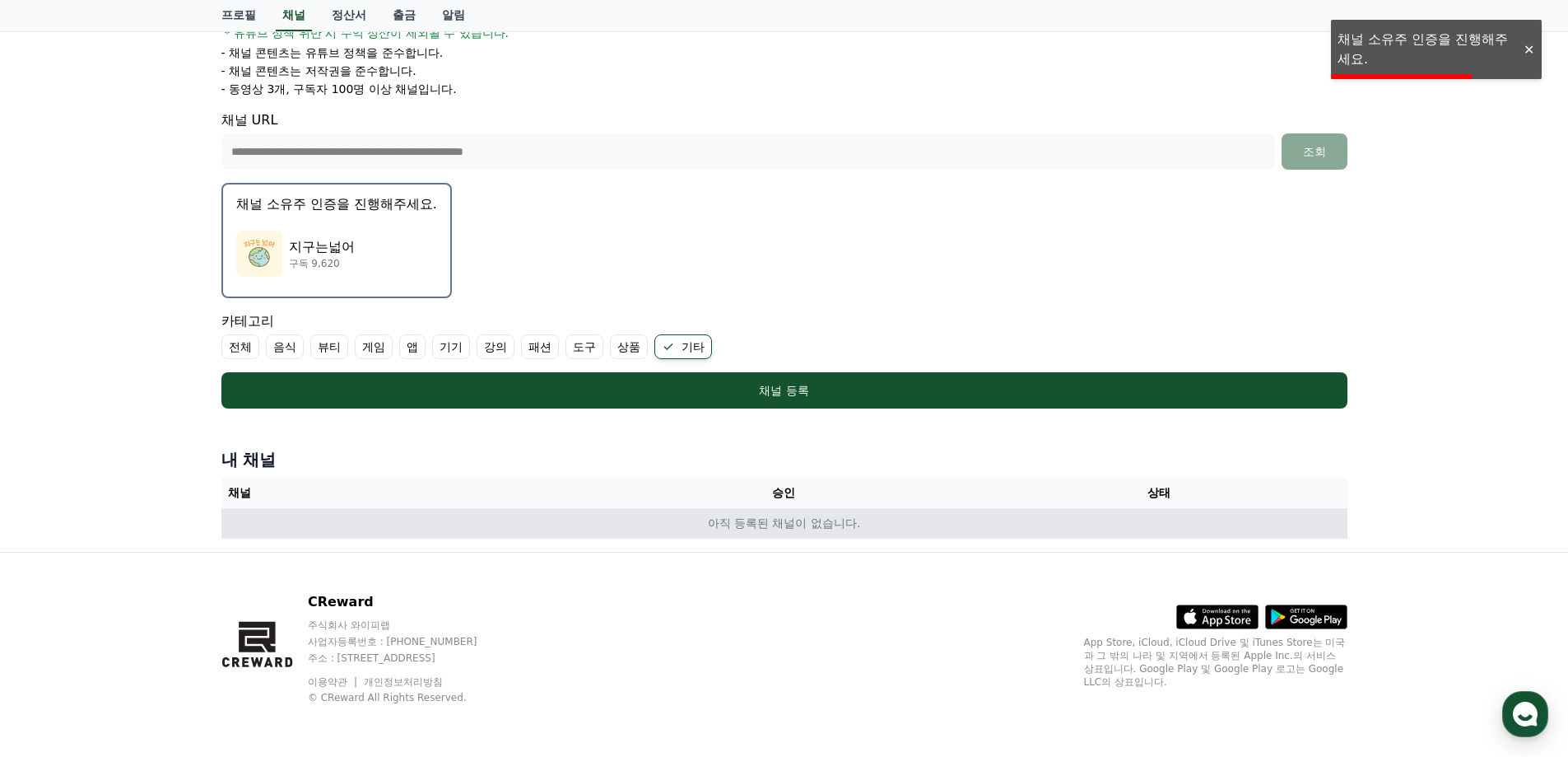
click at [804, 514] on td "아직 등록된 채널이 없습니다." at bounding box center [784, 523] width 1126 height 30
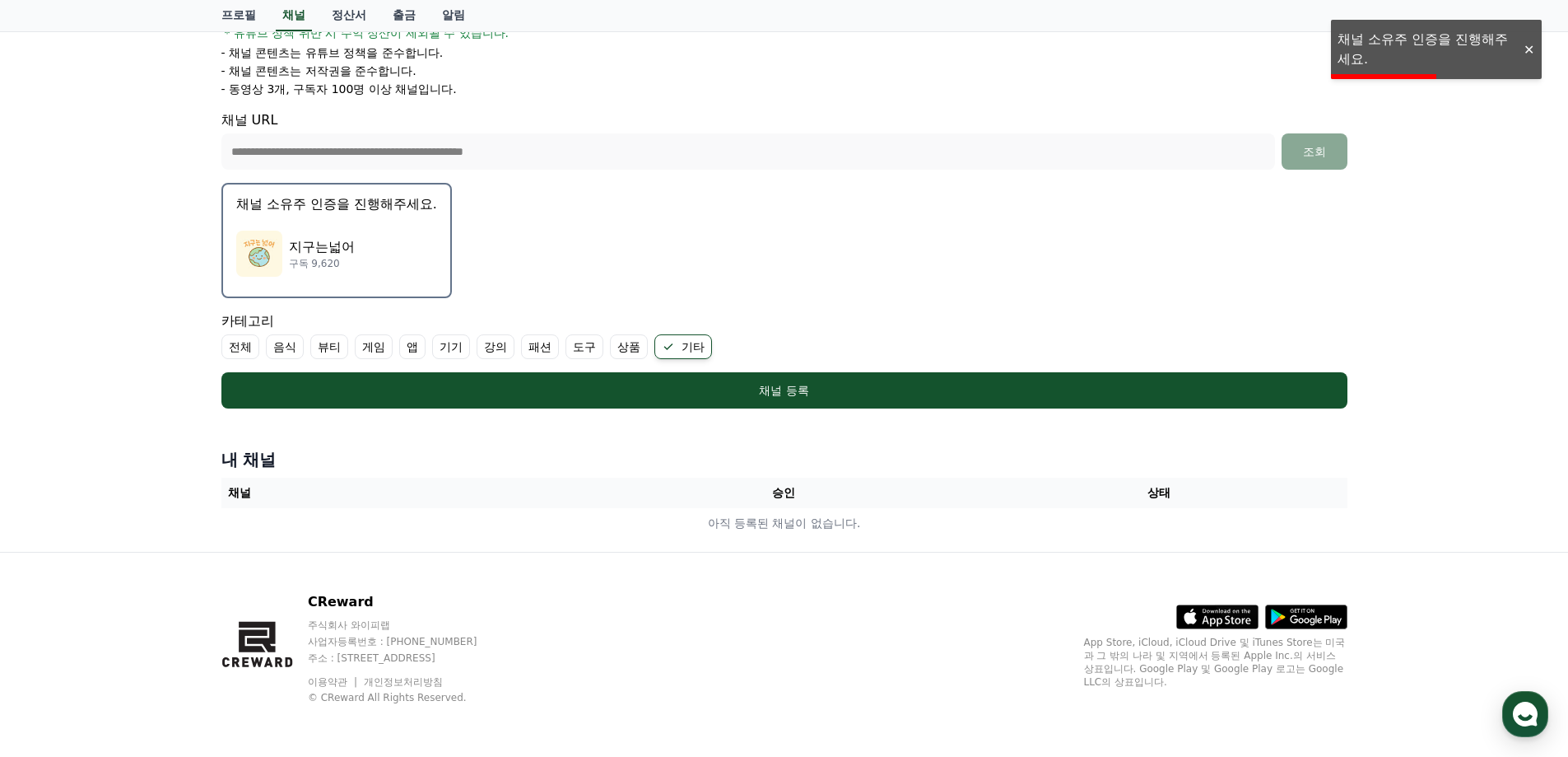
click at [392, 253] on div "지구는넓어 구독 9,620" at bounding box center [337, 254] width 201 height 66
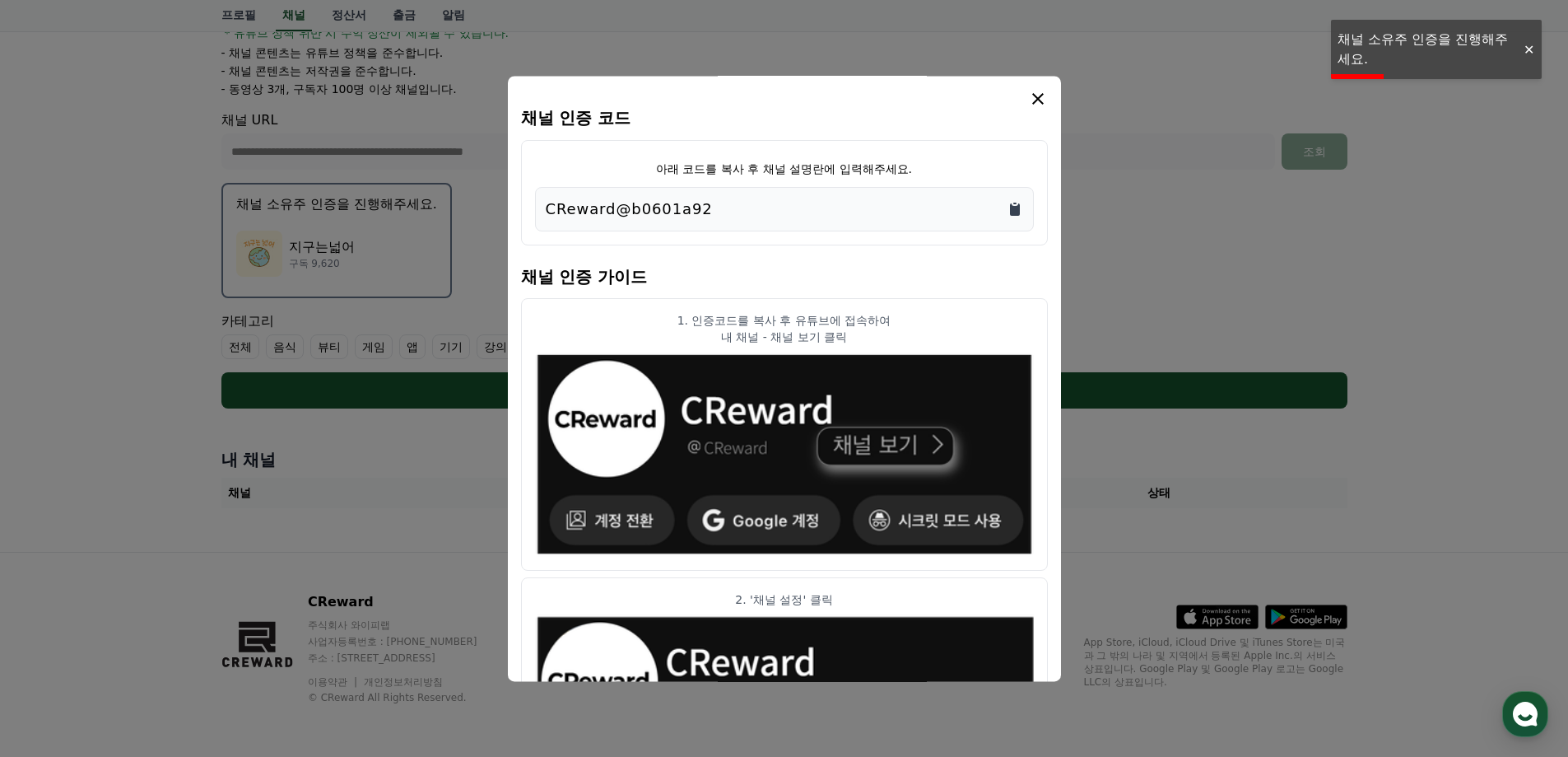
click at [1017, 206] on icon "Copy to clipboard" at bounding box center [1015, 209] width 9 height 12
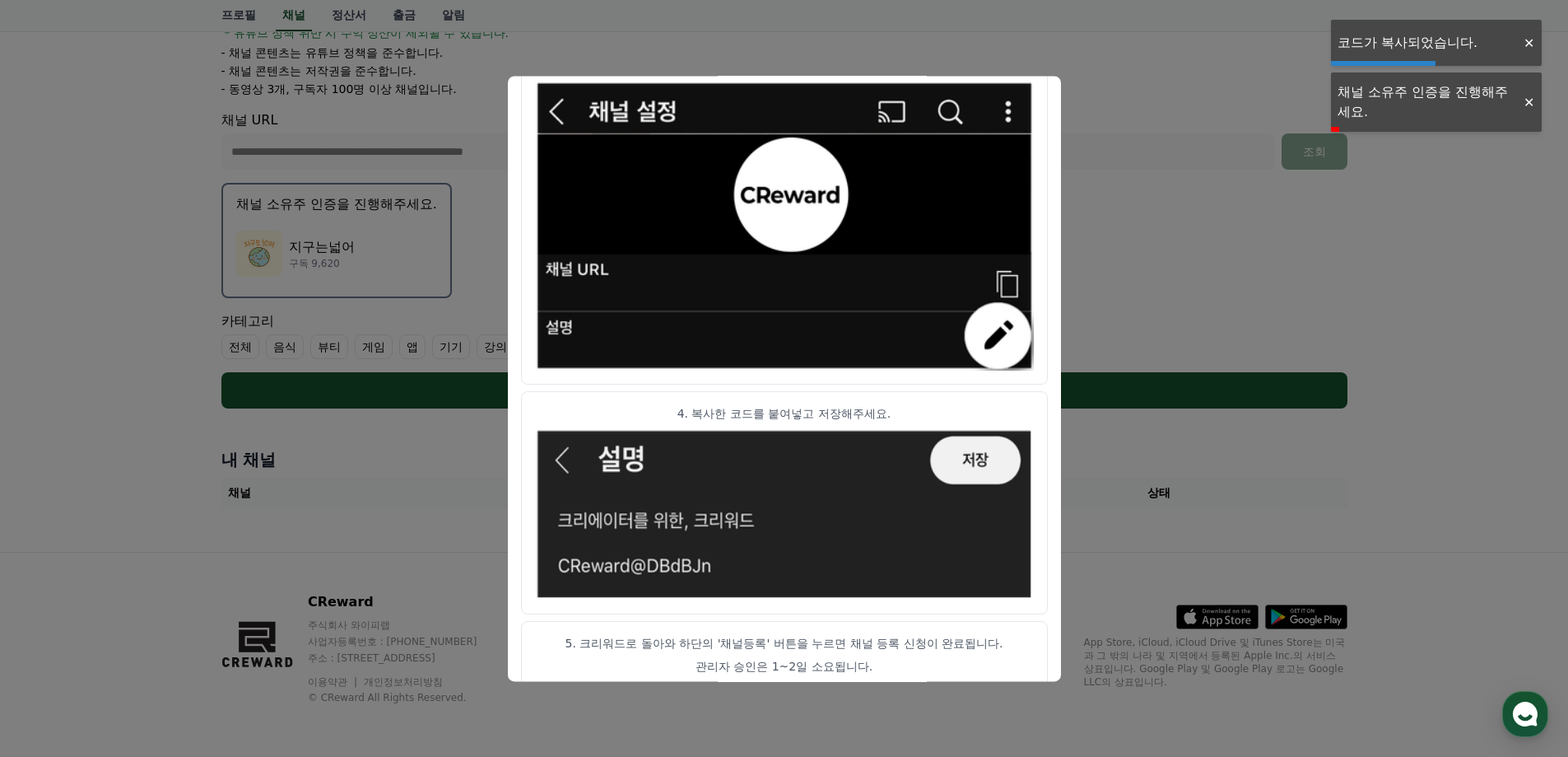
scroll to position [817, 0]
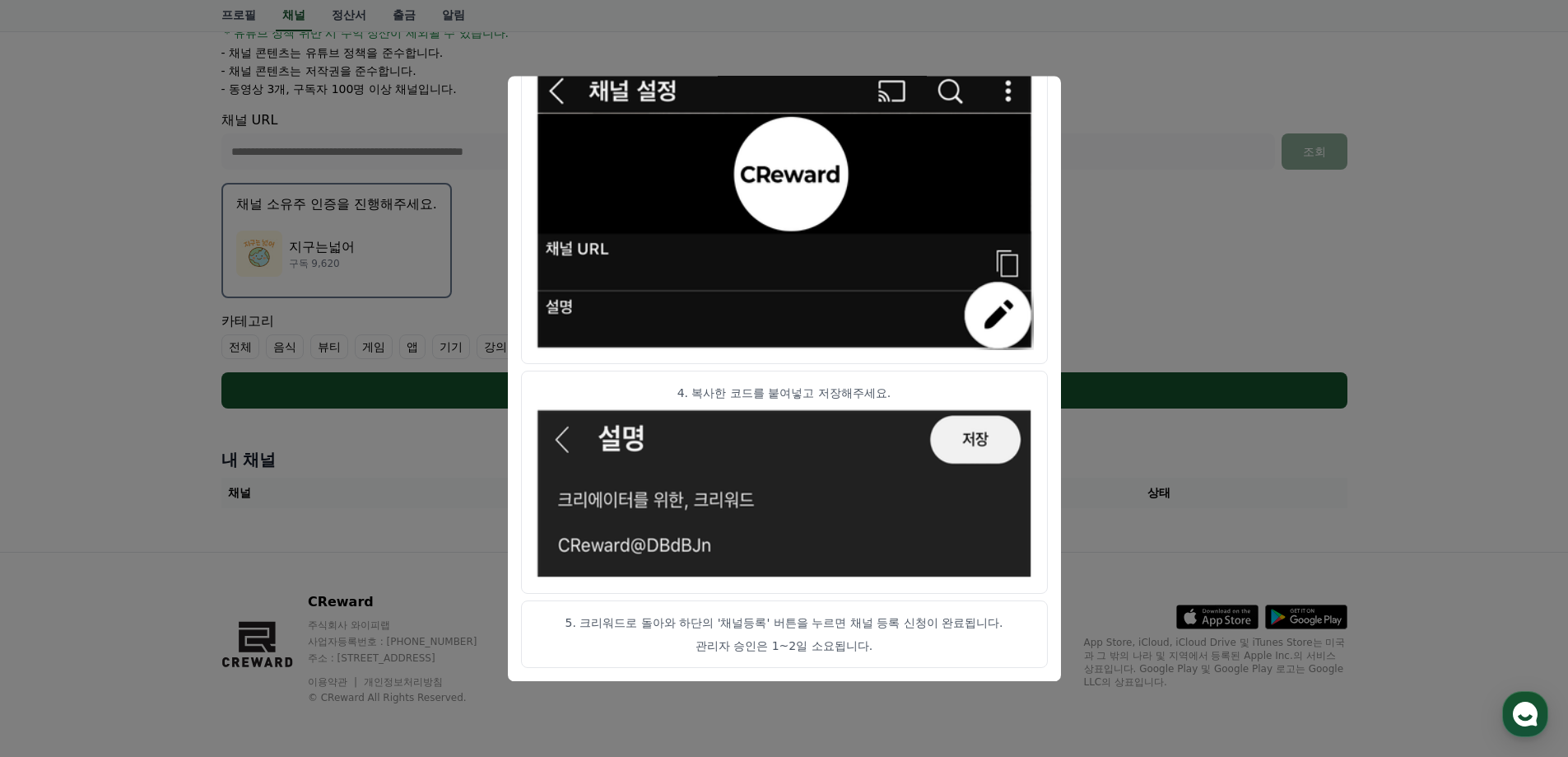
click at [1194, 306] on button "close modal" at bounding box center [784, 378] width 1568 height 757
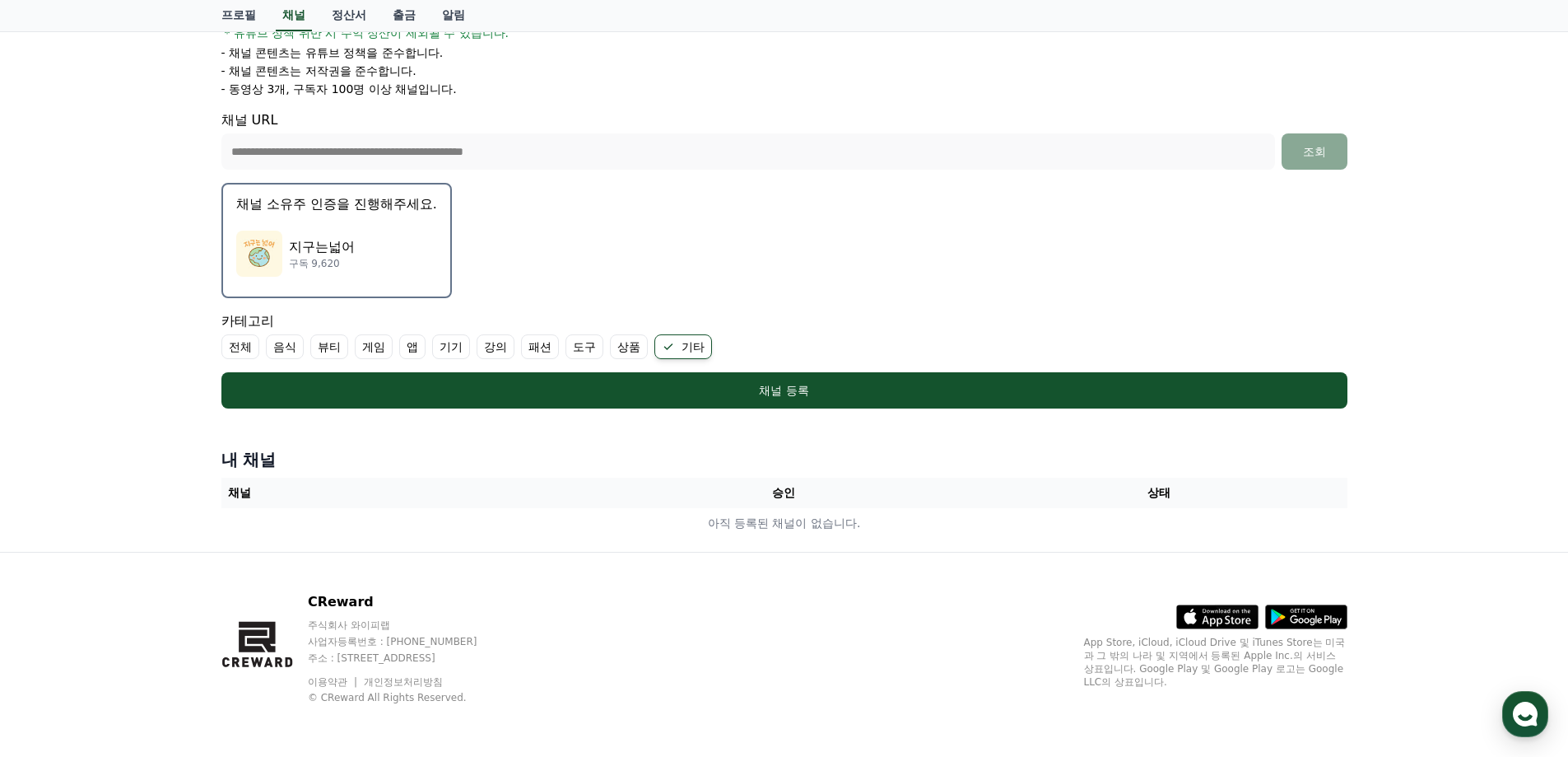
click at [1071, 129] on div "**********" at bounding box center [784, 140] width 1126 height 60
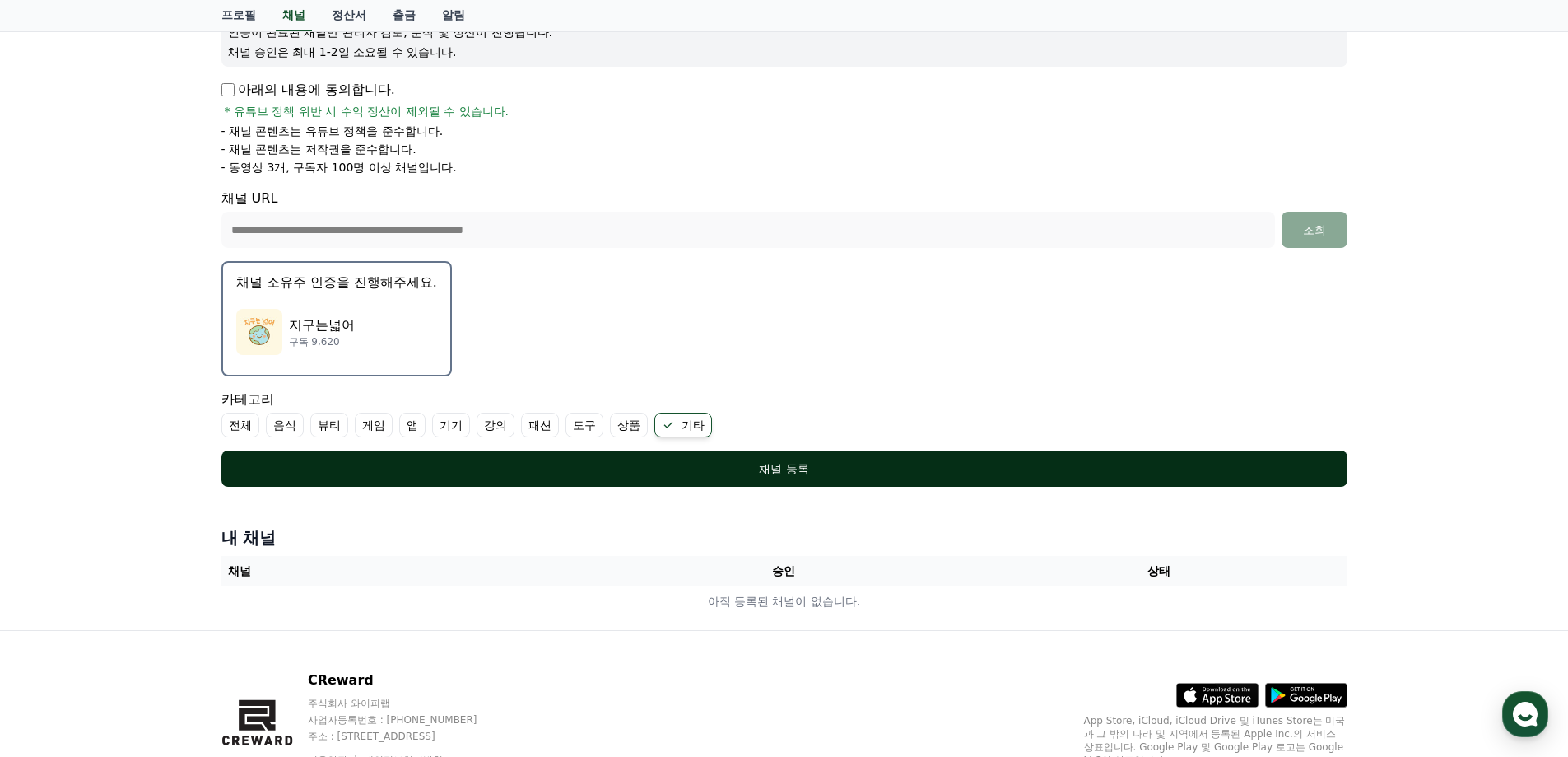
scroll to position [245, 0]
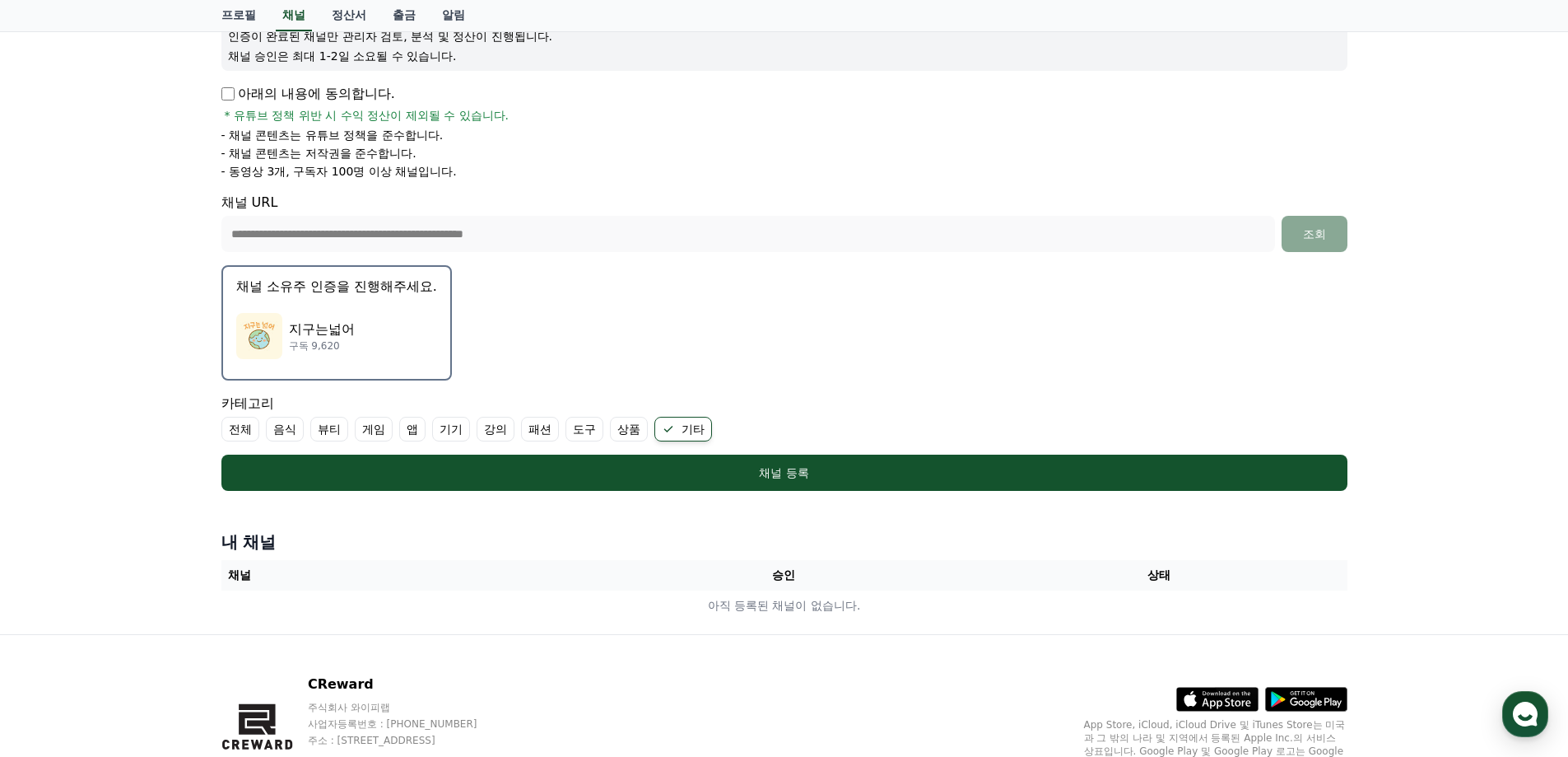
drag, startPoint x: 562, startPoint y: 319, endPoint x: 657, endPoint y: 382, distance: 114.0
click at [563, 319] on form "**********" at bounding box center [784, 215] width 1126 height 550
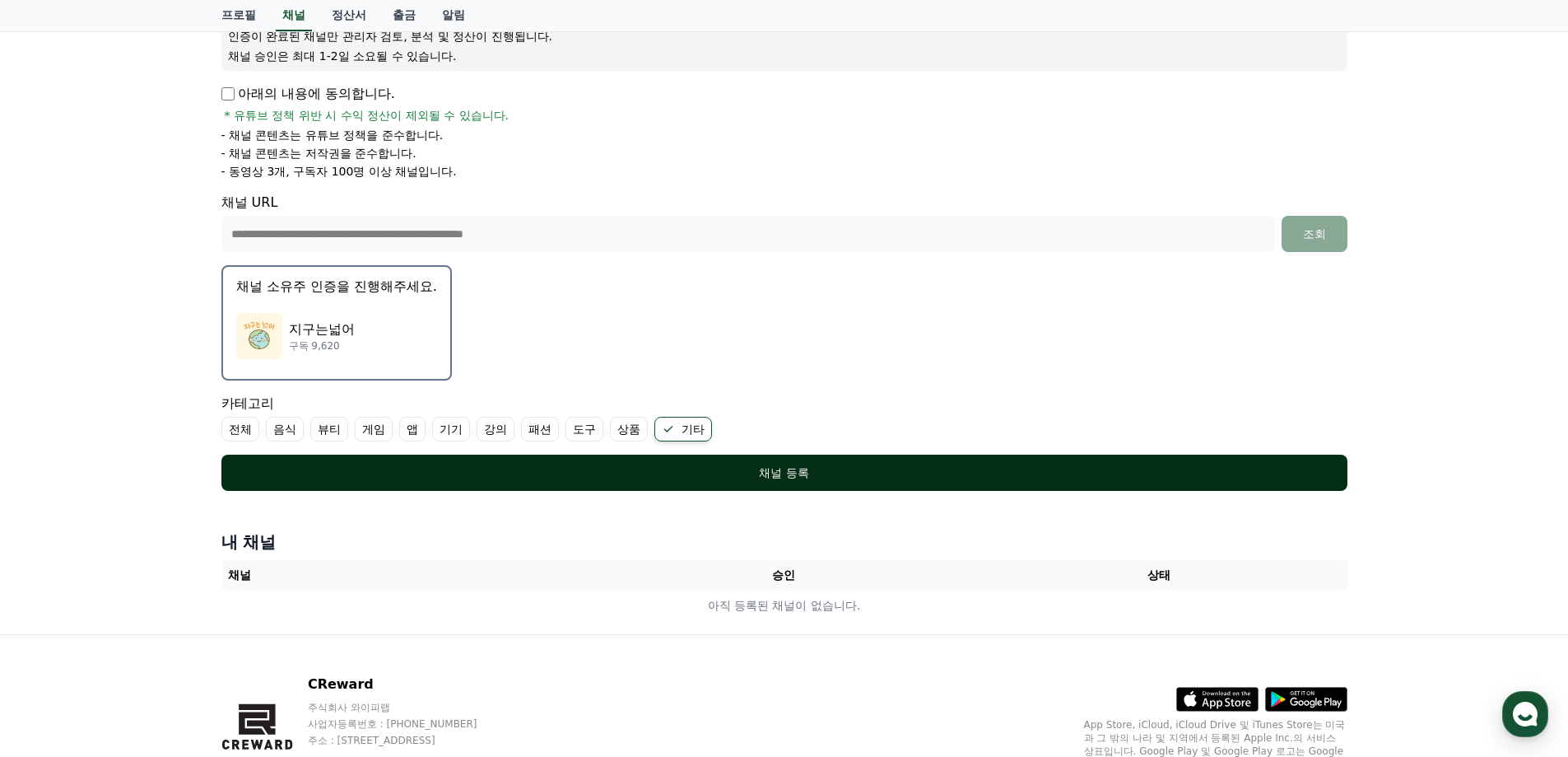
click at [795, 473] on div "채널 등록" at bounding box center [785, 472] width 1060 height 16
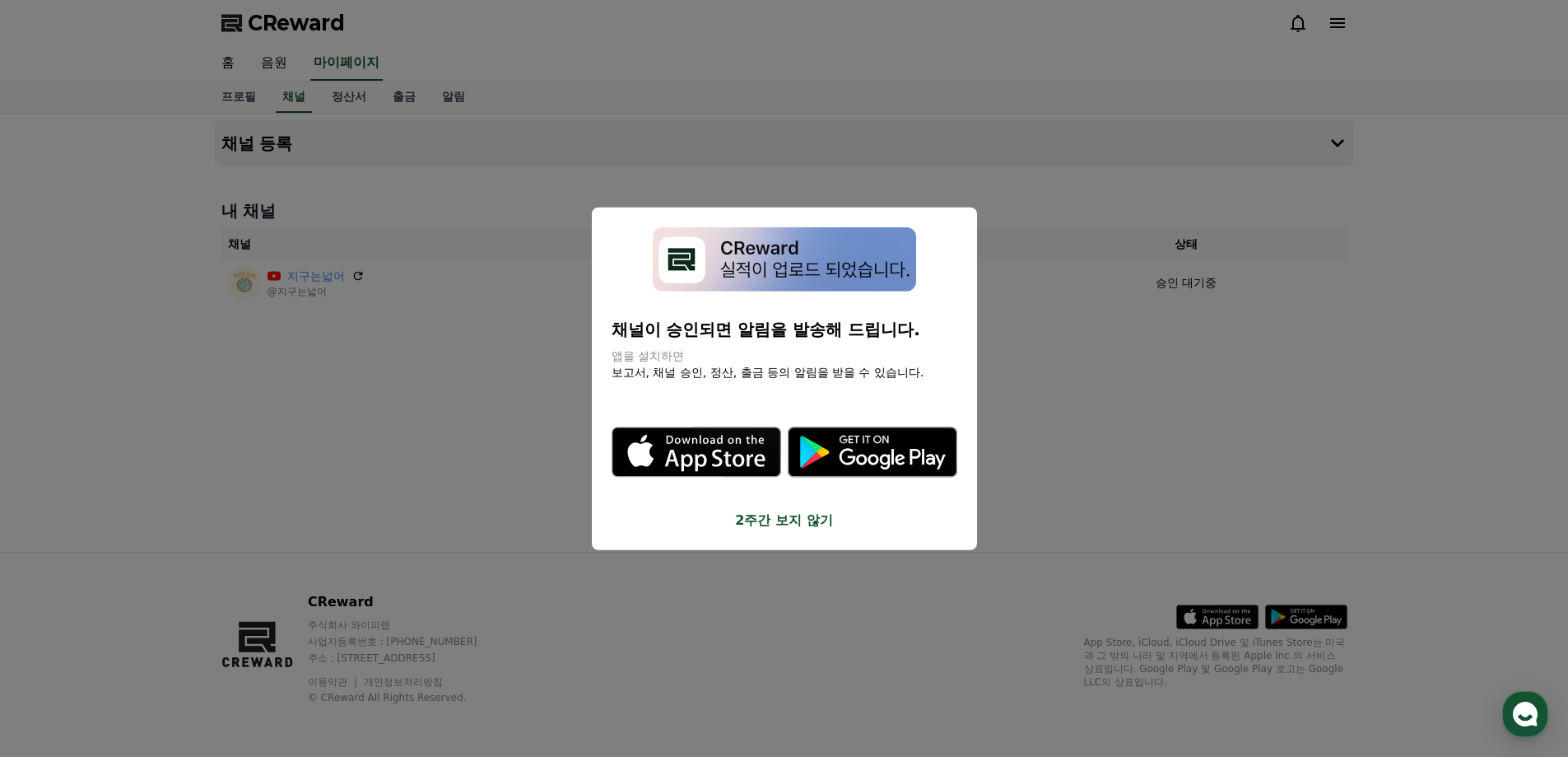
click at [761, 522] on button "2주간 보지 않기" at bounding box center [784, 520] width 346 height 20
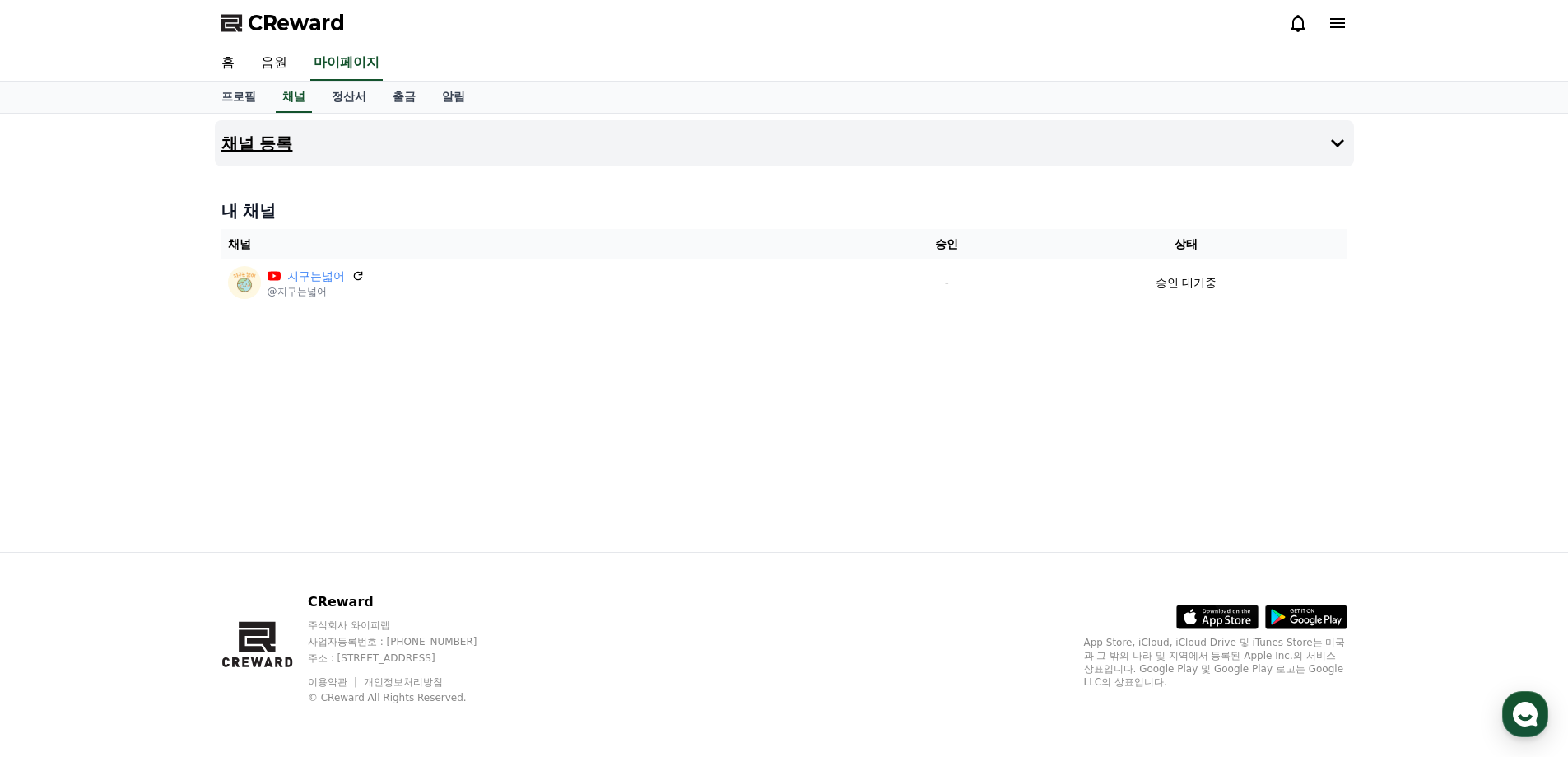
click at [434, 145] on button "채널 등록" at bounding box center [784, 143] width 1139 height 46
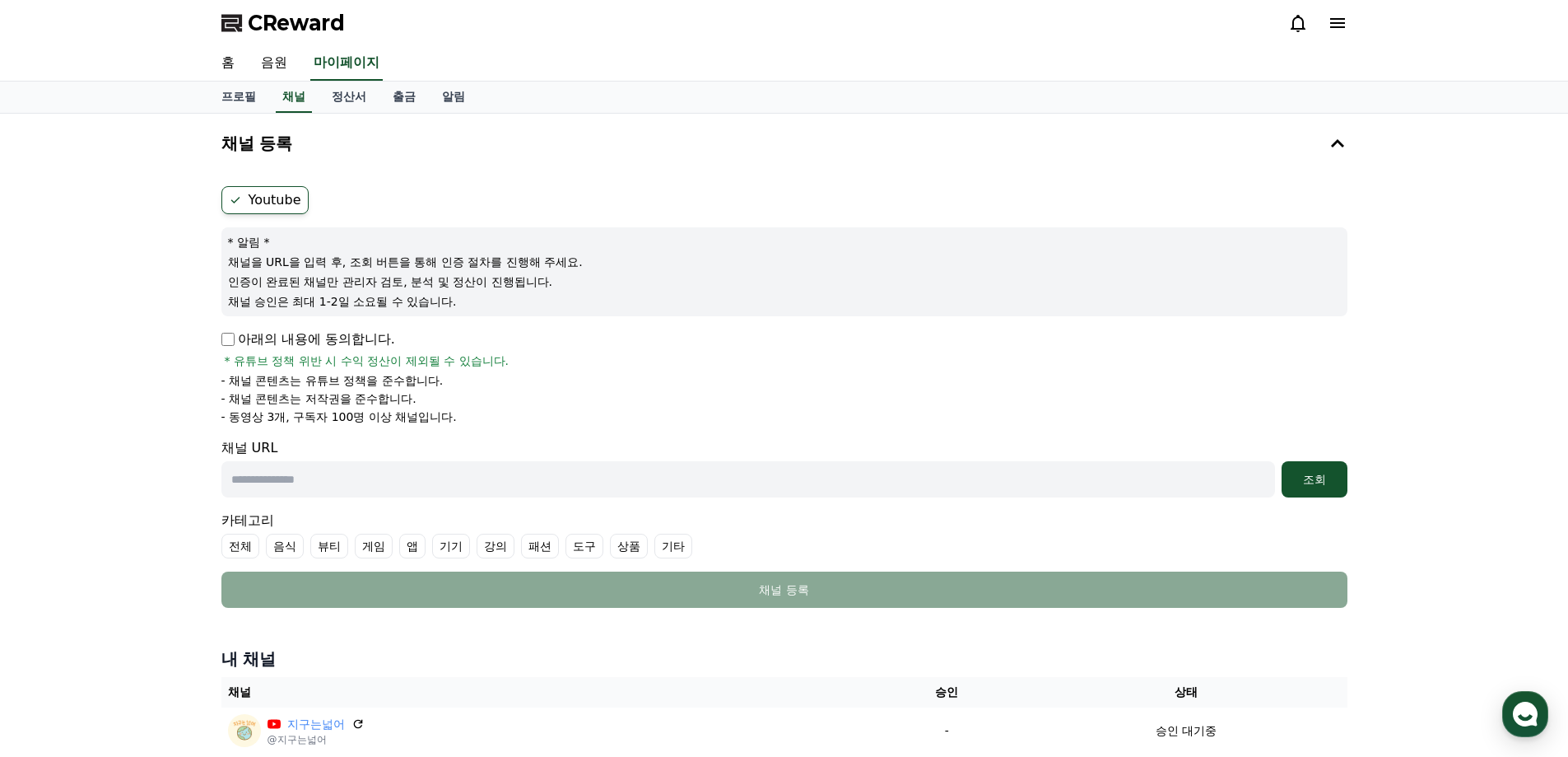
click at [470, 466] on input "text" at bounding box center [748, 479] width 1054 height 36
paste input "**********"
type input "**********"
click at [253, 335] on p "아래의 내용에 동의합니다." at bounding box center [308, 339] width 173 height 20
click at [1328, 477] on div "조회" at bounding box center [1315, 478] width 53 height 16
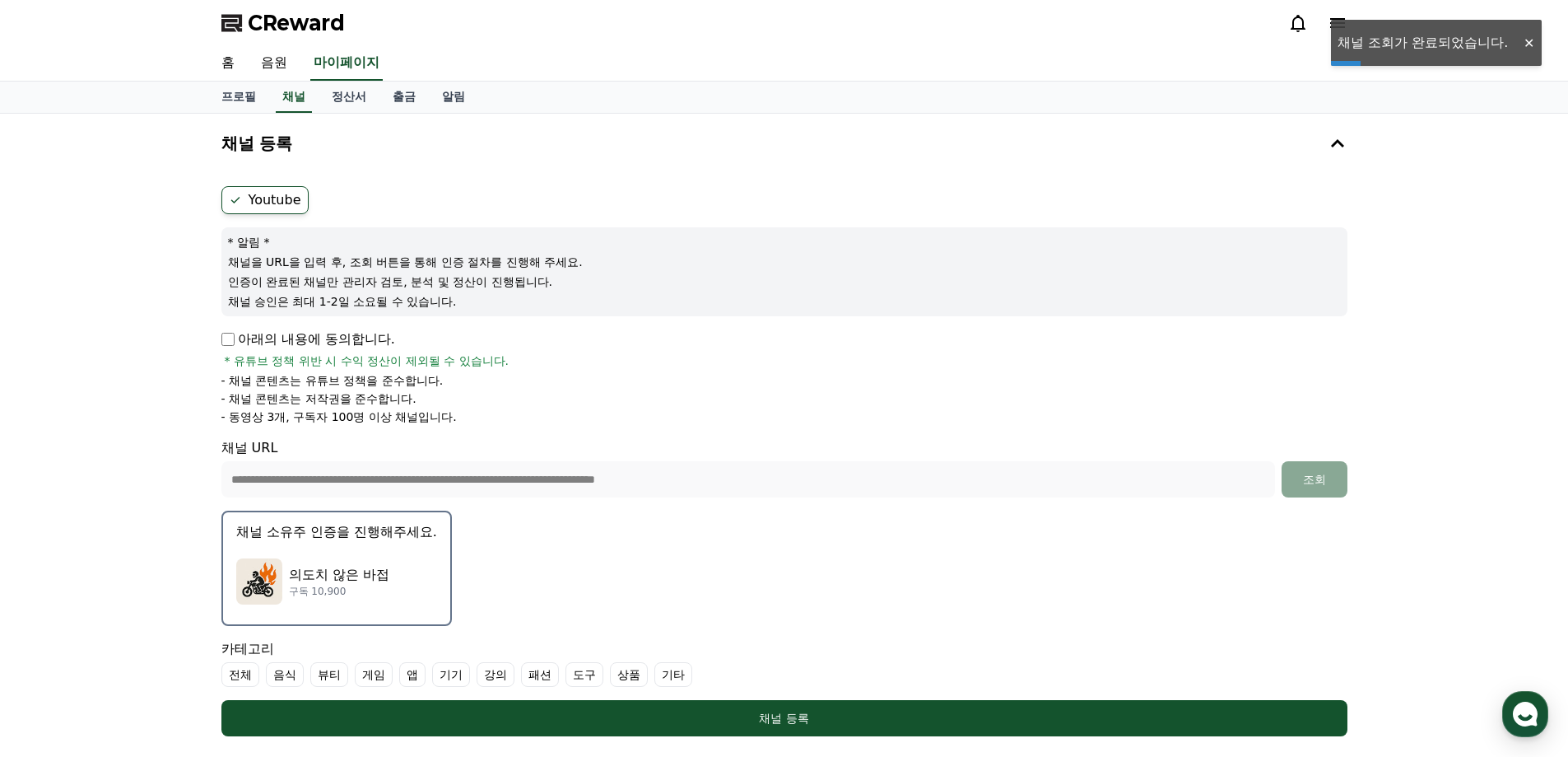
drag, startPoint x: 670, startPoint y: 677, endPoint x: 672, endPoint y: 686, distance: 9.2
click at [671, 678] on label "기타" at bounding box center [673, 675] width 38 height 25
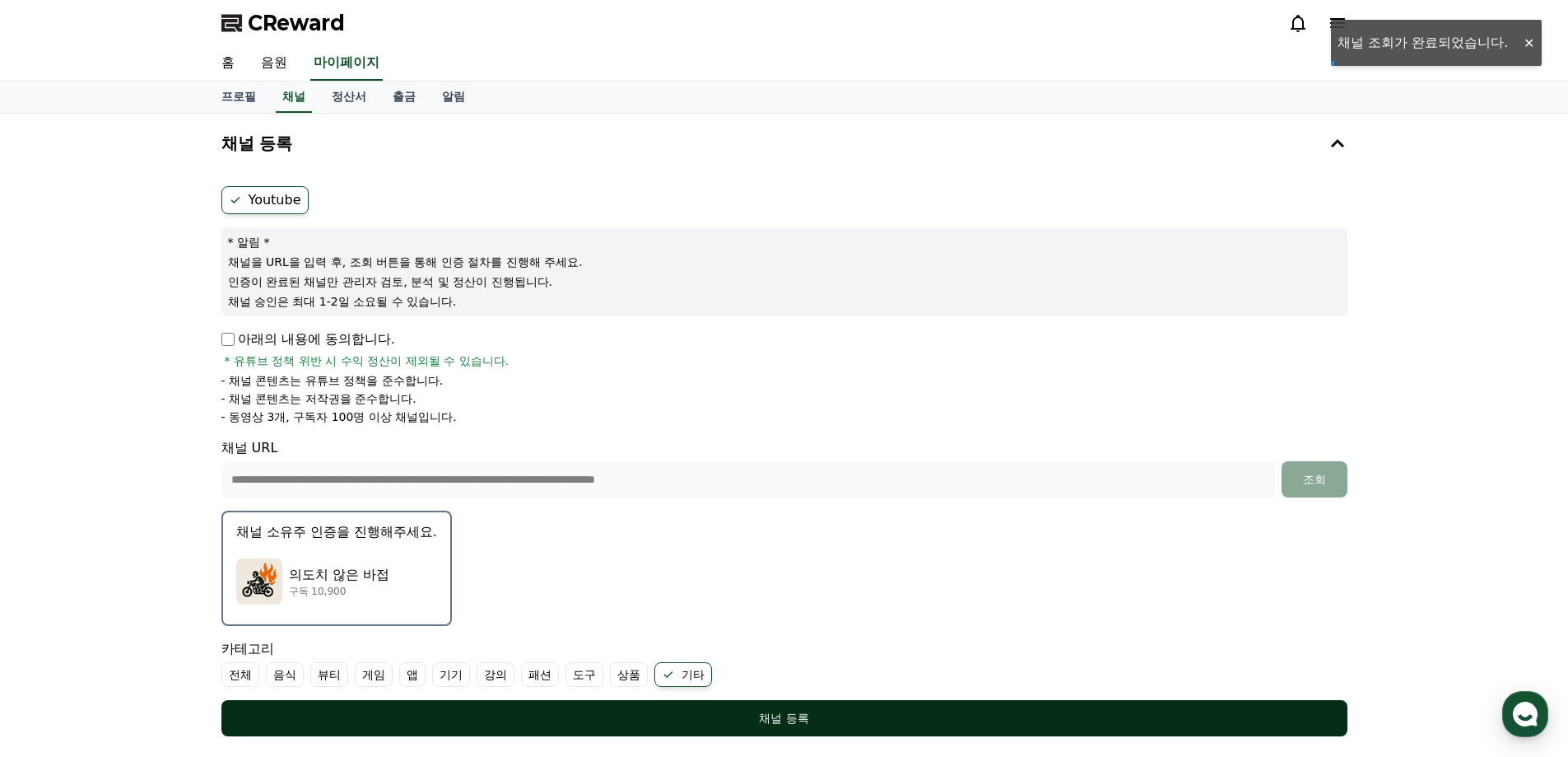
click at [694, 716] on div "채널 등록" at bounding box center [785, 718] width 1060 height 16
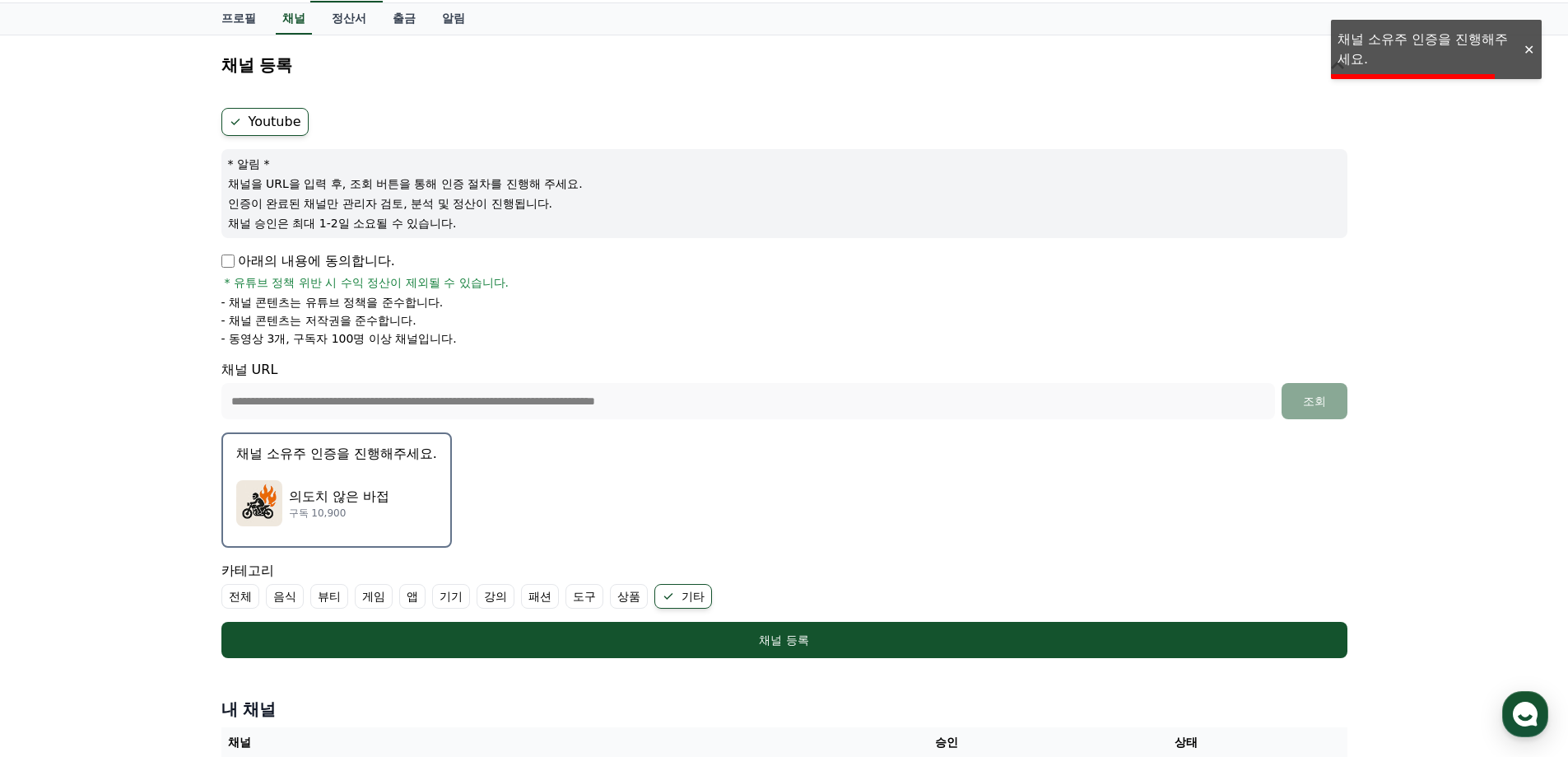
scroll to position [82, 0]
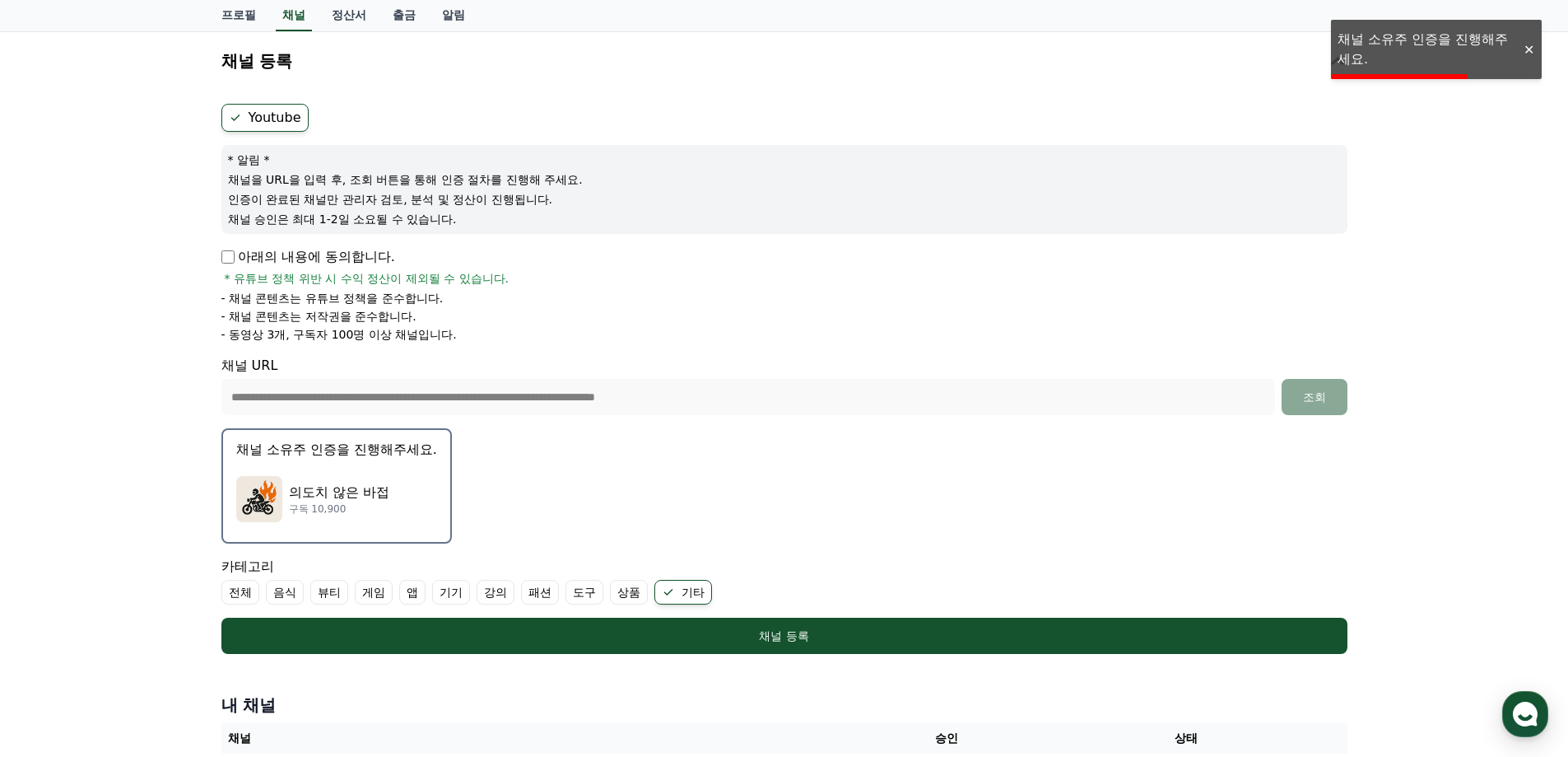
click at [384, 516] on div "의도치 않은 바접 구독 10,900" at bounding box center [337, 499] width 201 height 66
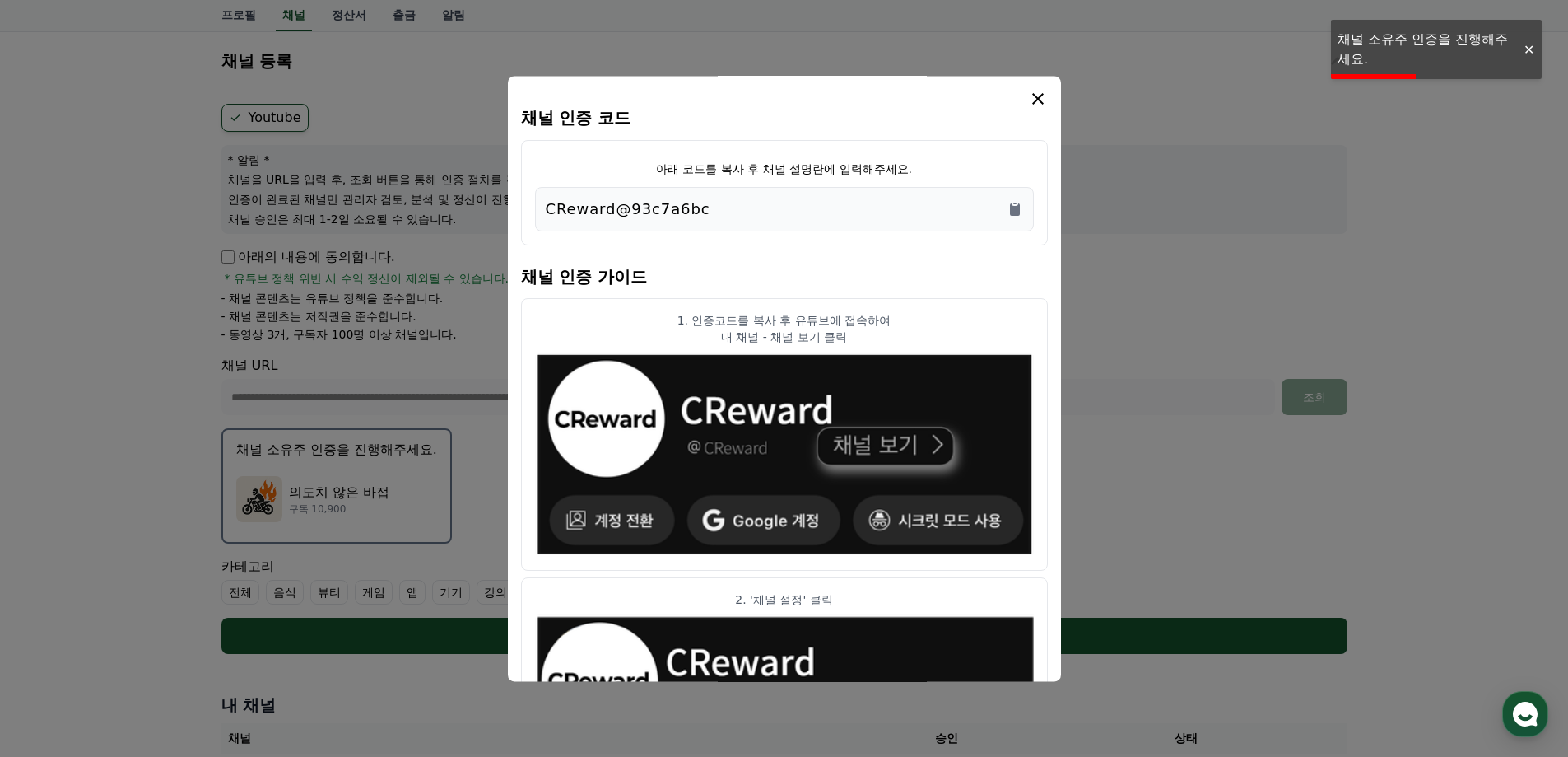
click at [1001, 208] on div "CReward@93c7a6bc" at bounding box center [784, 209] width 477 height 23
click at [1008, 207] on icon "Copy to clipboard" at bounding box center [1014, 208] width 16 height 16
click at [302, 528] on button "close modal" at bounding box center [784, 378] width 1568 height 757
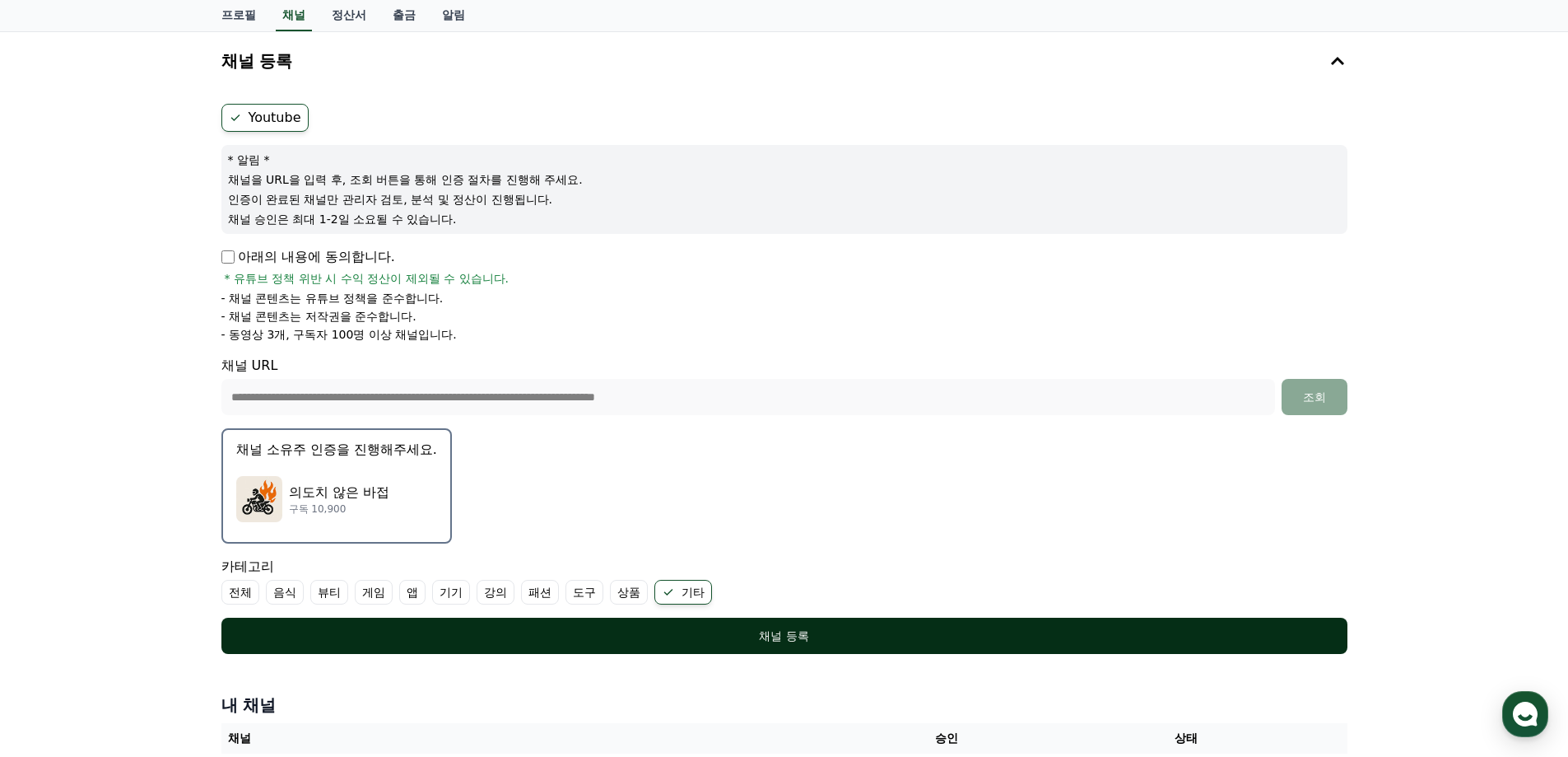
click at [779, 643] on div "채널 등록" at bounding box center [785, 636] width 1060 height 16
